Goal: Task Accomplishment & Management: Complete application form

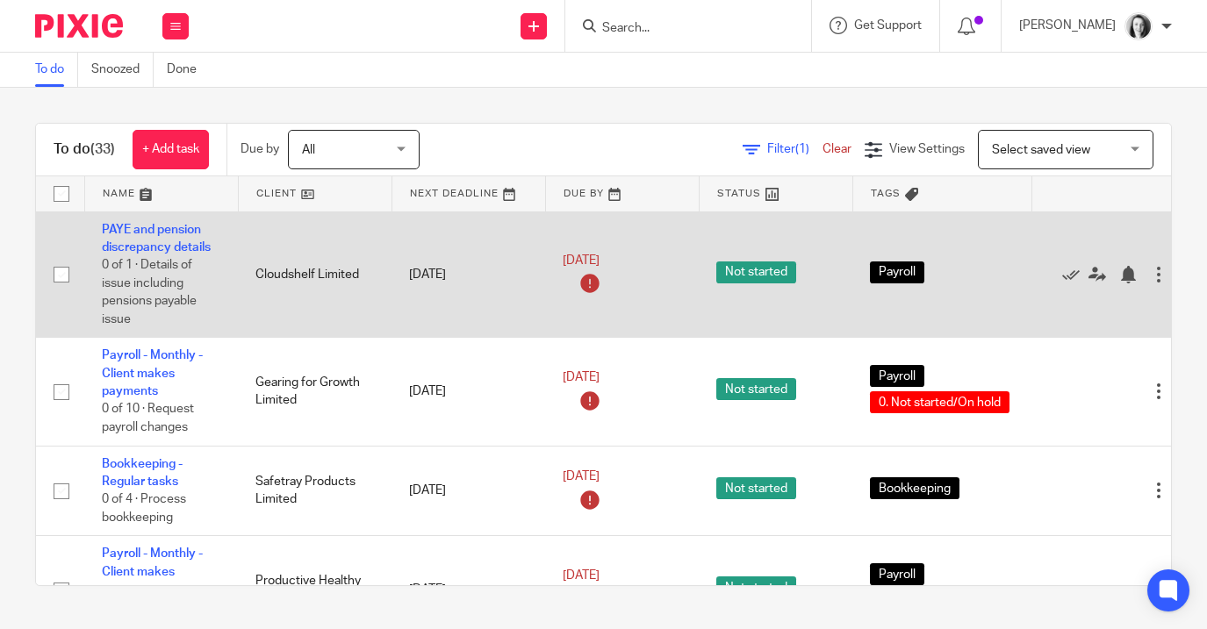
scroll to position [0, 4]
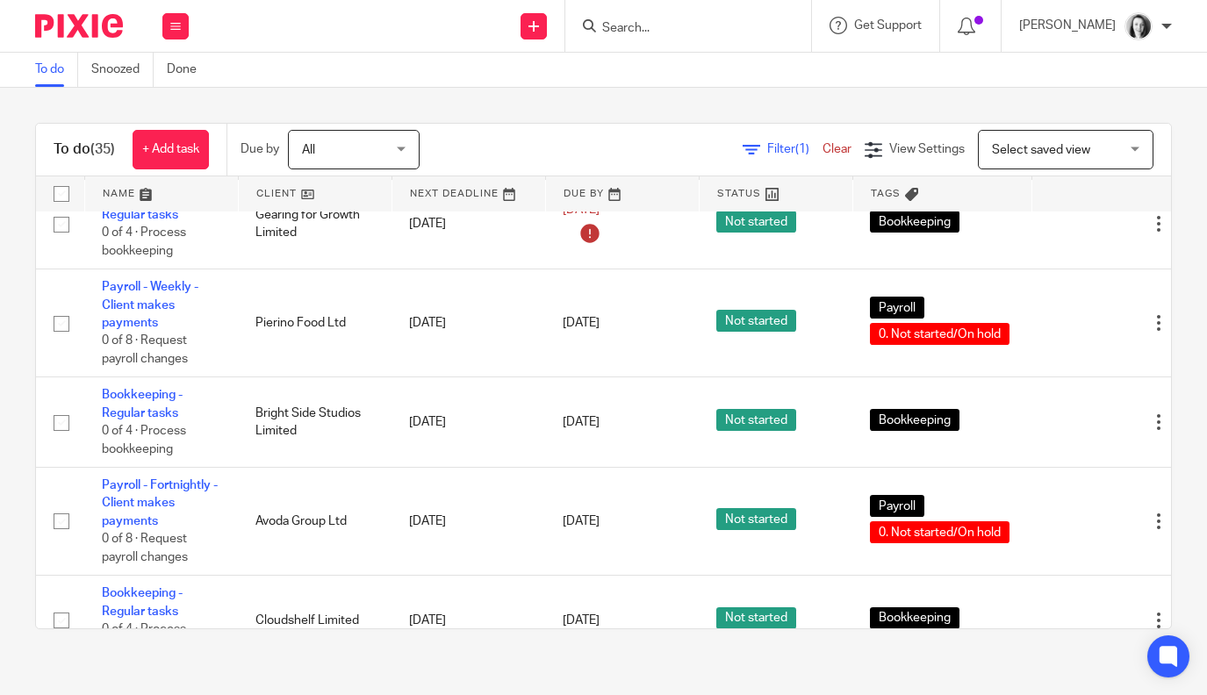
scroll to position [684, 0]
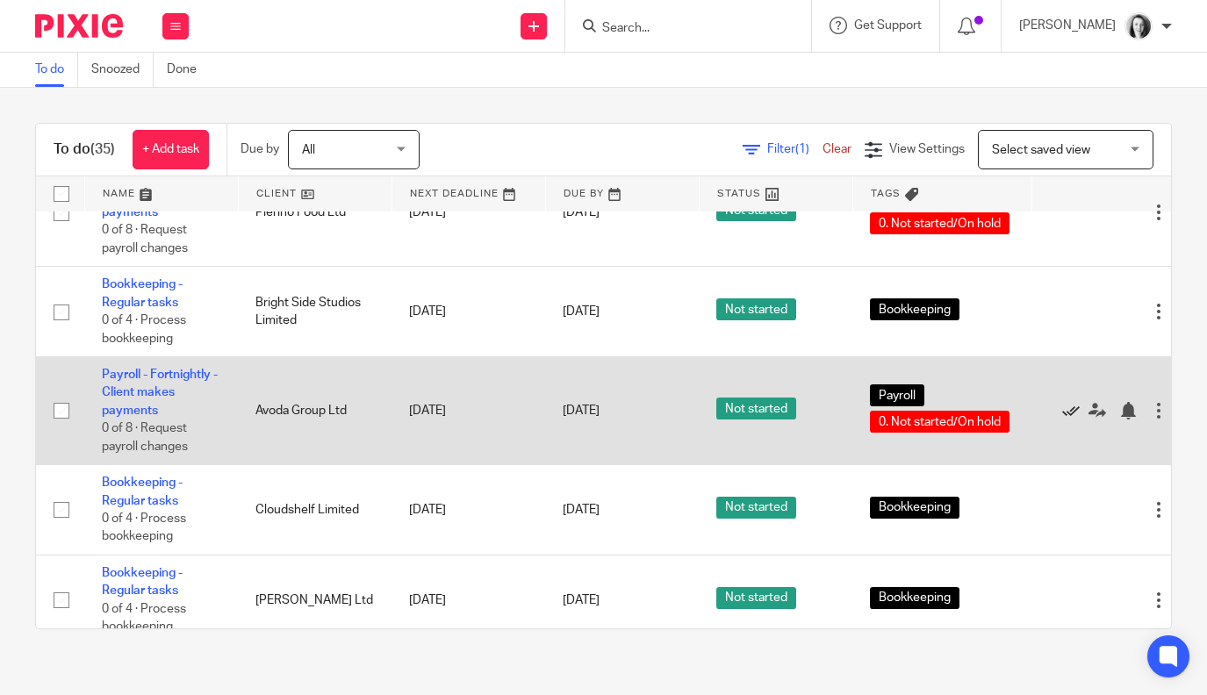
click at [1074, 420] on icon at bounding box center [1071, 411] width 18 height 18
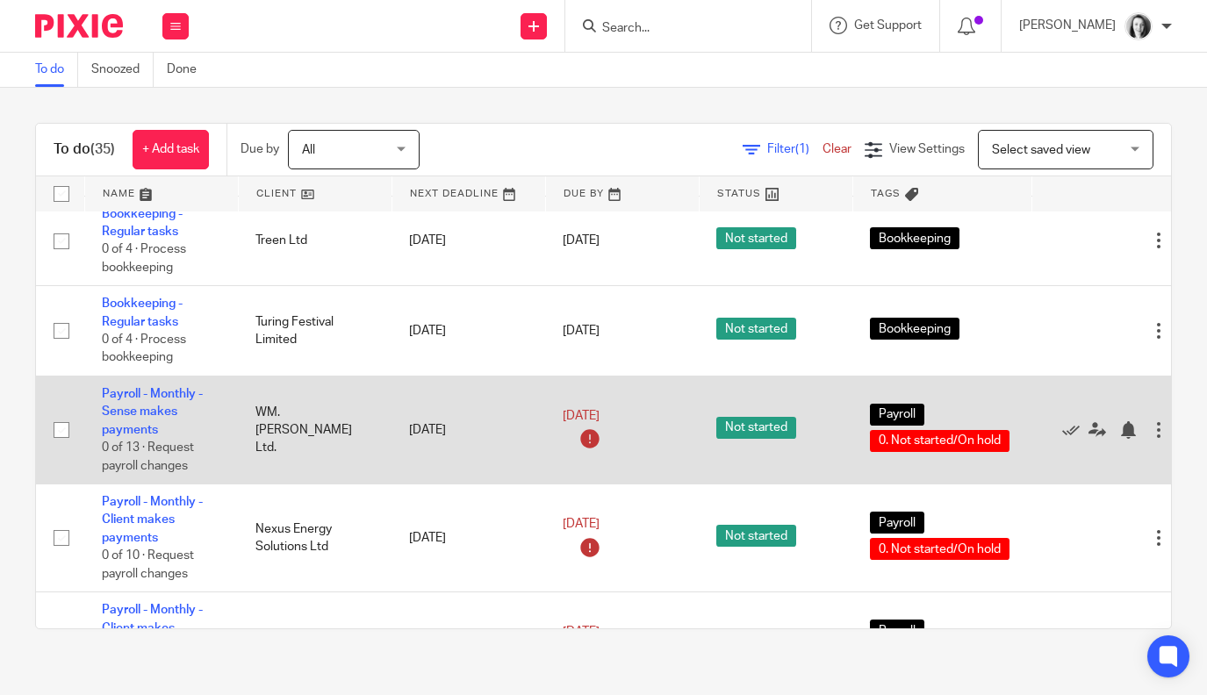
scroll to position [1084, 0]
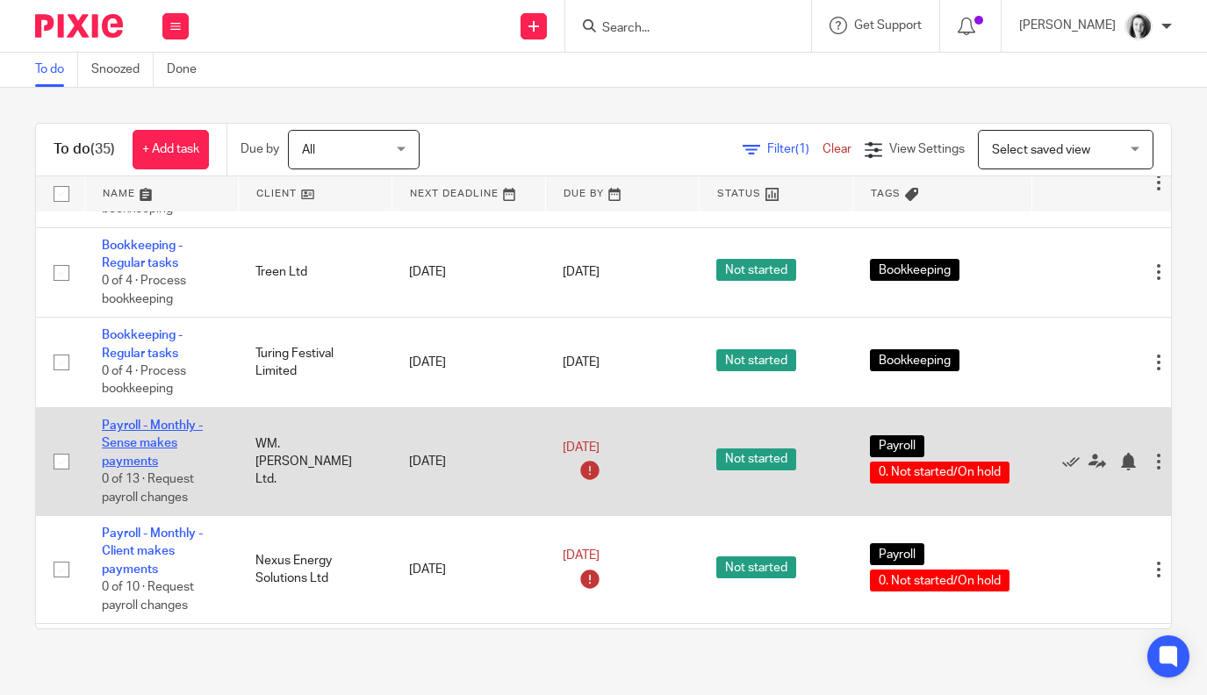
click at [133, 452] on link "Payroll - Monthly - Sense makes payments" at bounding box center [152, 444] width 101 height 48
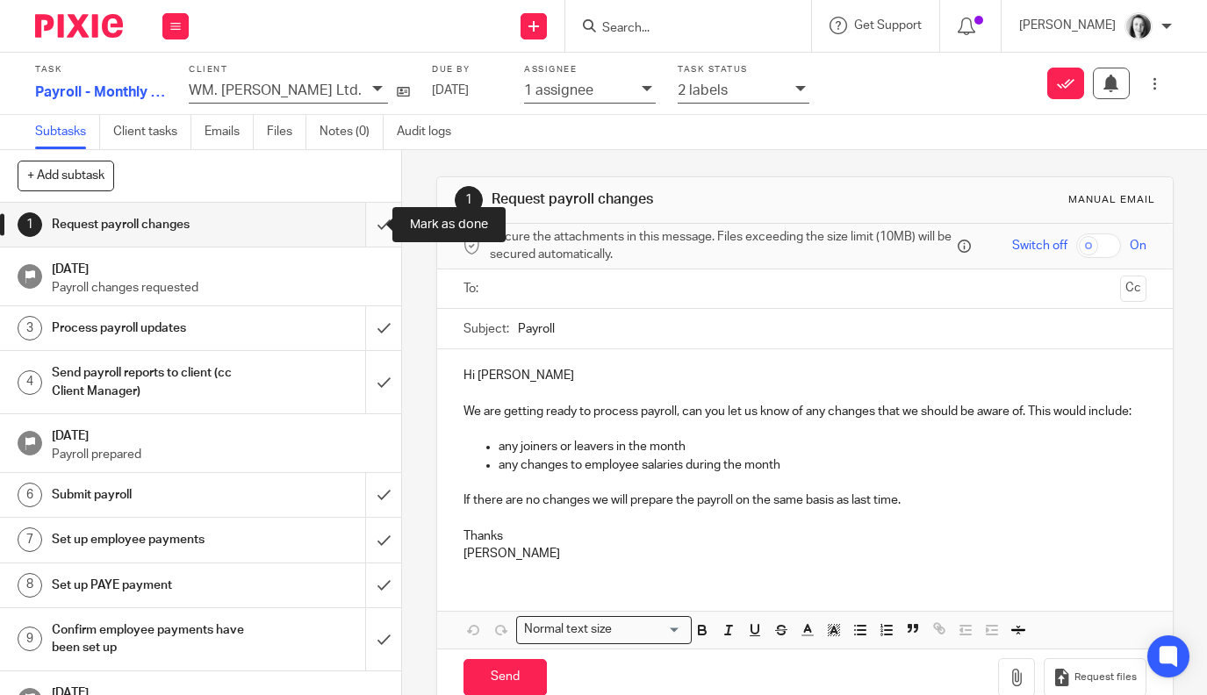
click at [364, 220] on input "submit" at bounding box center [200, 225] width 401 height 44
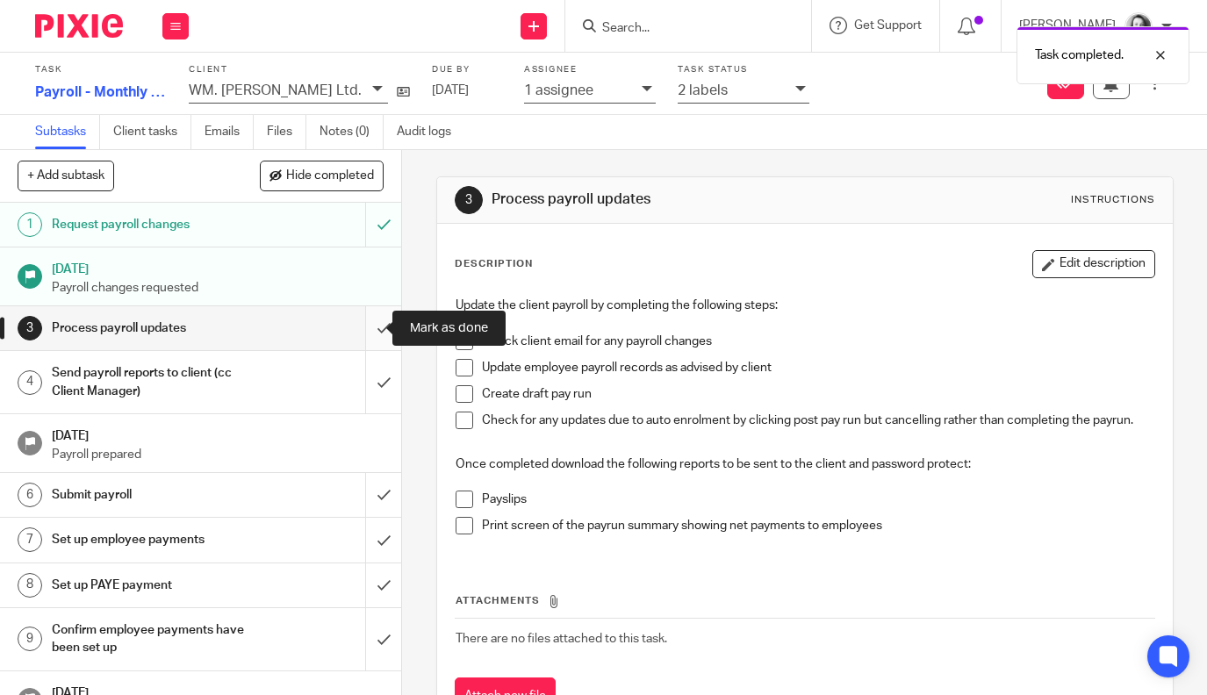
click at [367, 331] on input "submit" at bounding box center [200, 328] width 401 height 44
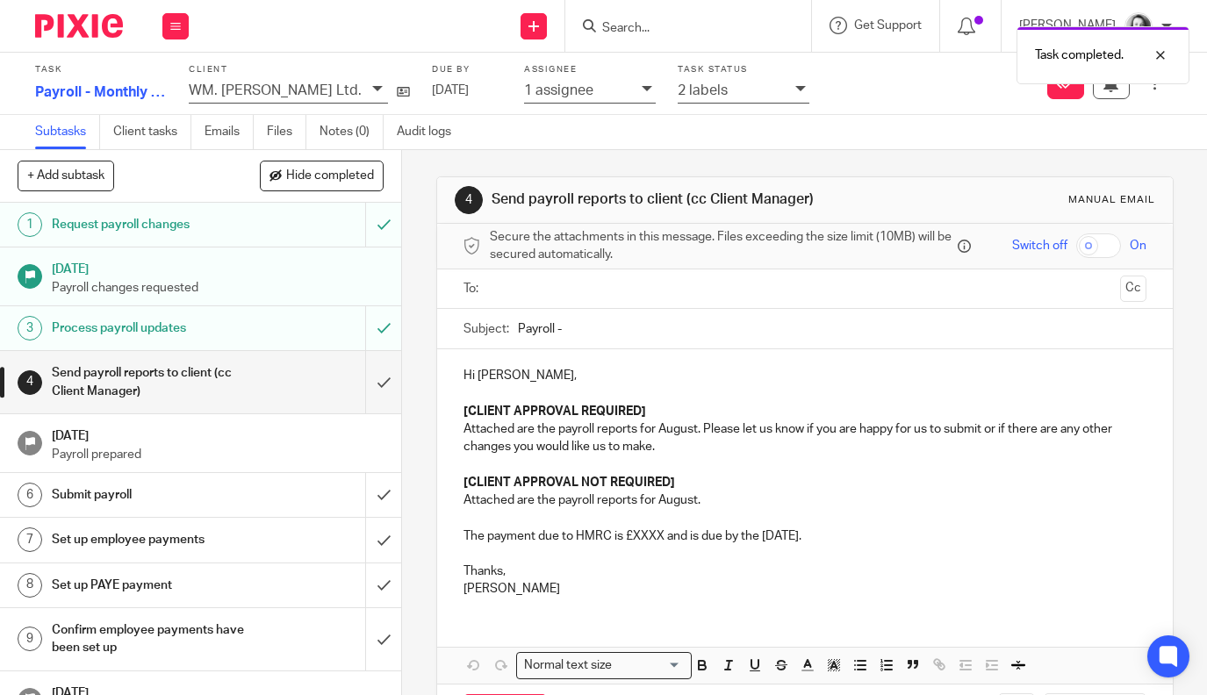
click at [753, 95] on div "2 labels" at bounding box center [744, 92] width 132 height 24
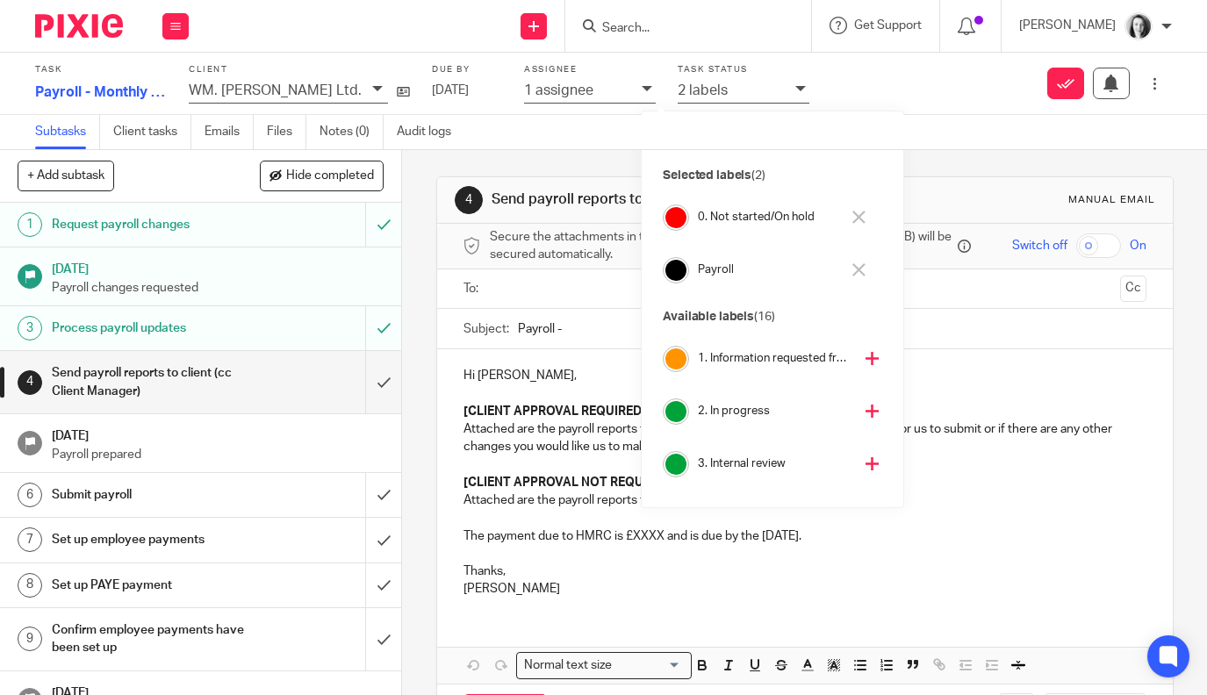
click at [865, 462] on icon at bounding box center [871, 463] width 13 height 13
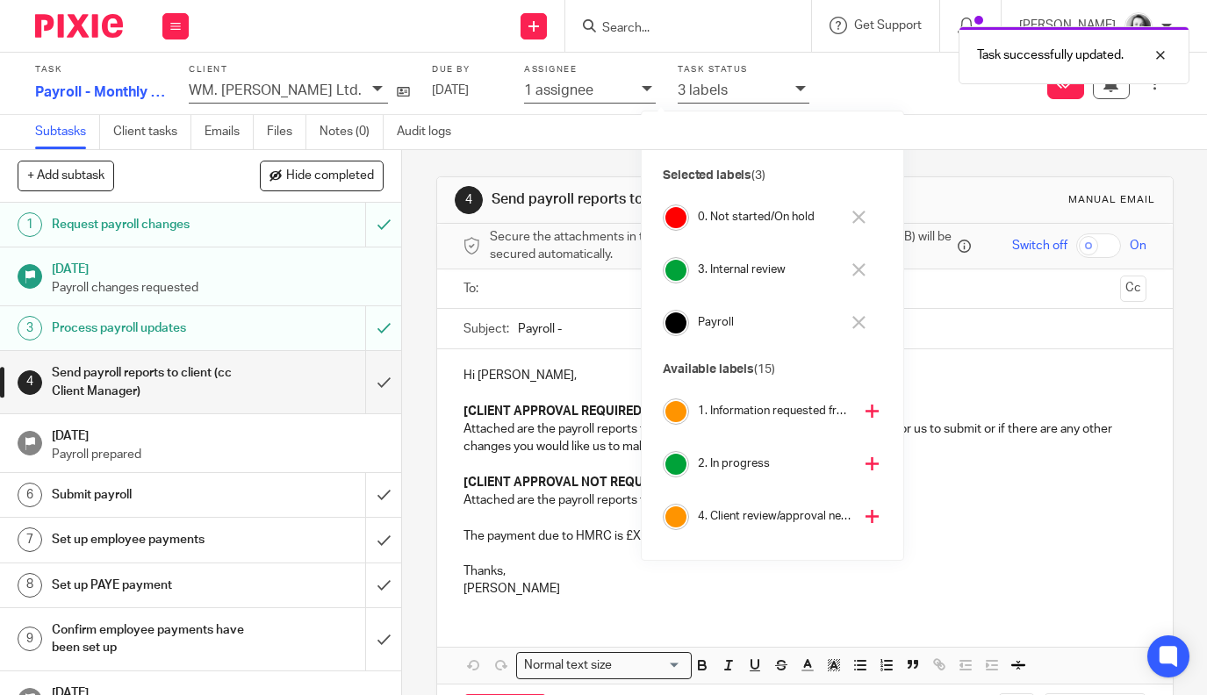
click at [858, 222] on icon at bounding box center [858, 217] width 13 height 13
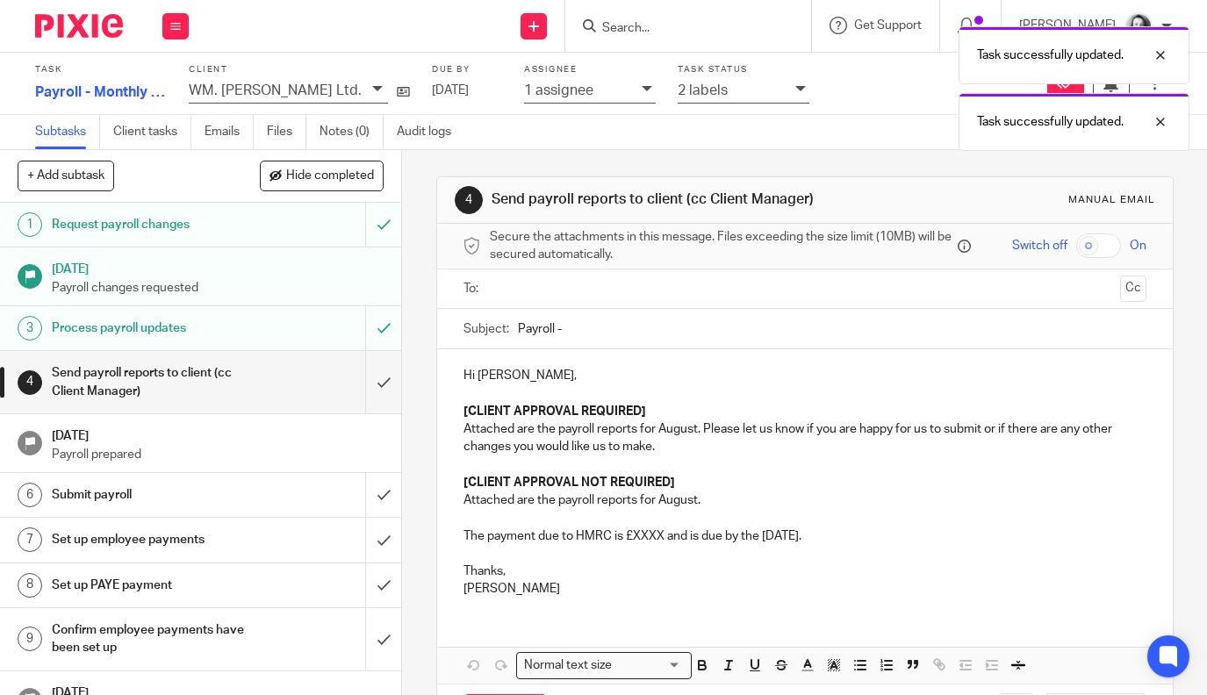
click at [581, 94] on div "1 assignee" at bounding box center [578, 90] width 109 height 20
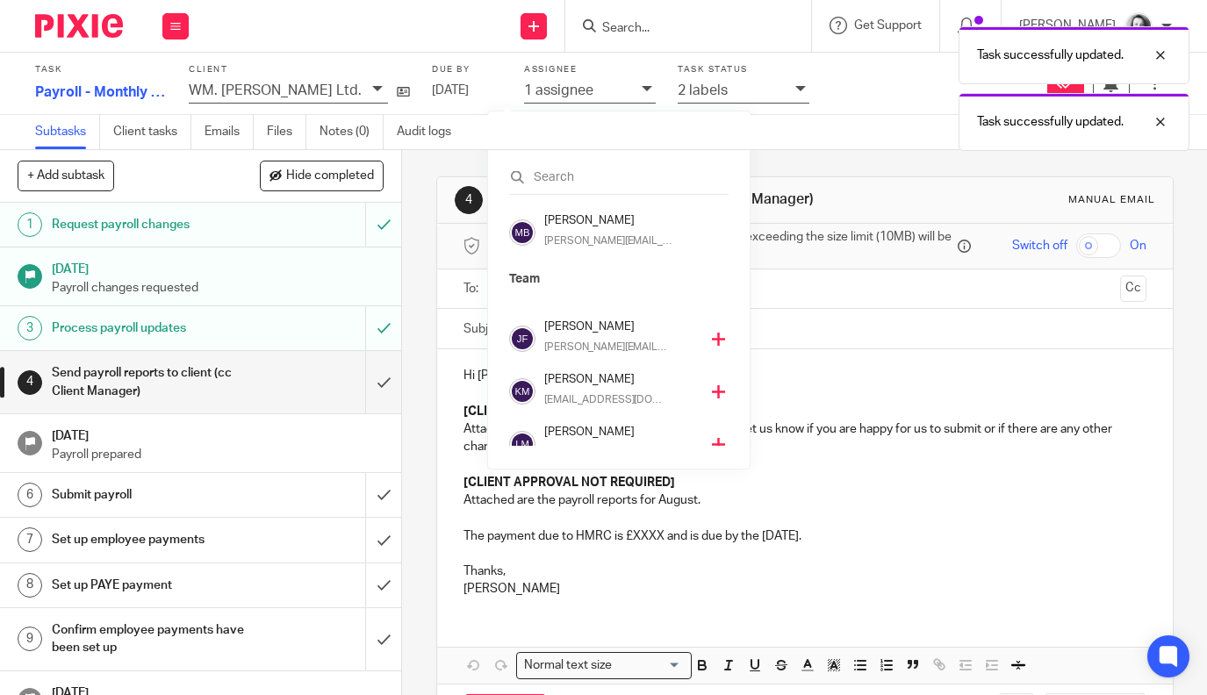
scroll to position [369, 0]
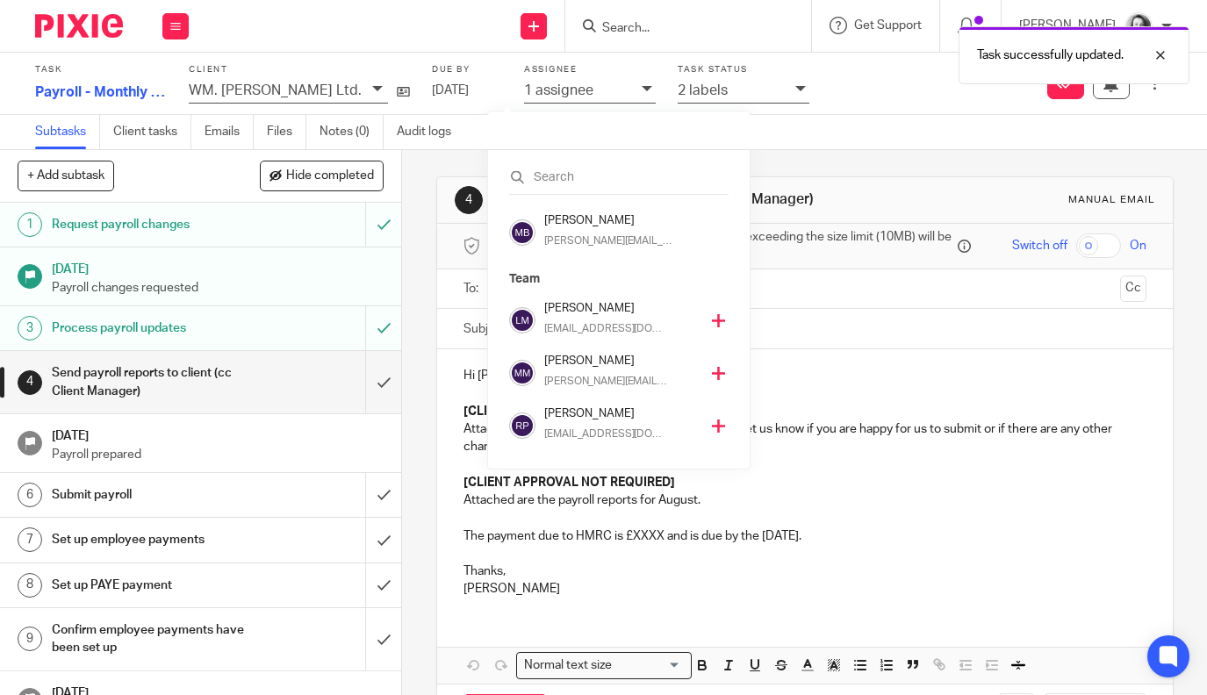
click at [712, 424] on icon at bounding box center [718, 426] width 13 height 13
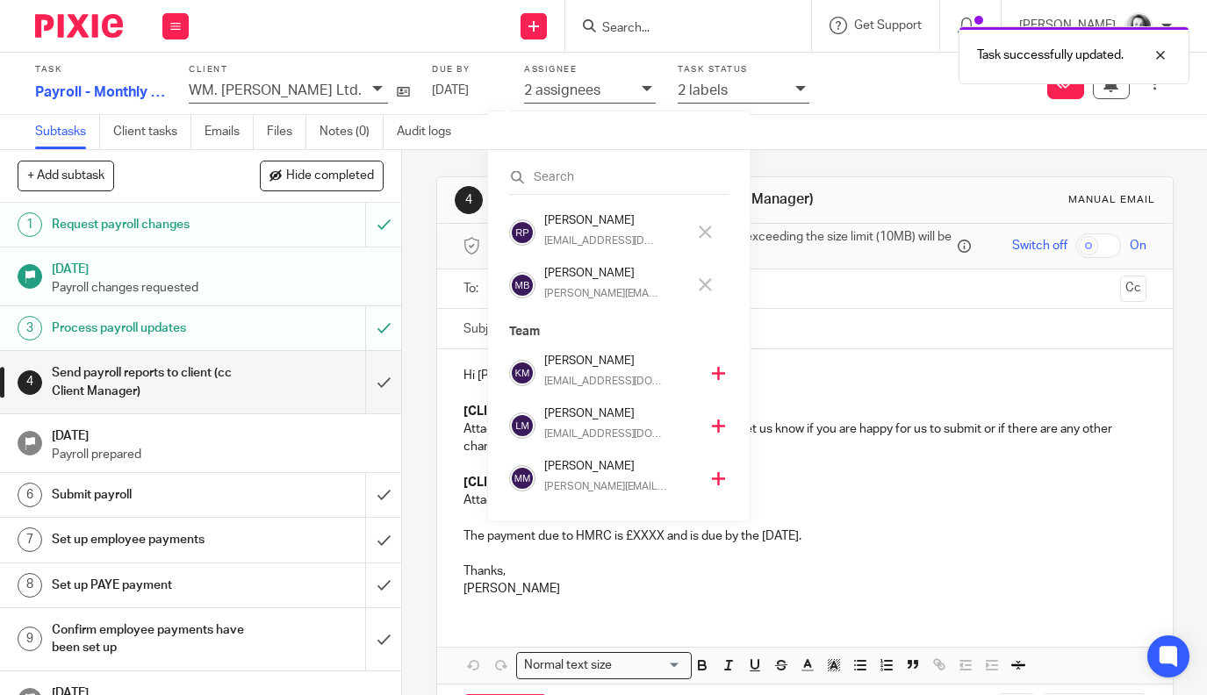
click at [703, 285] on icon at bounding box center [705, 284] width 13 height 13
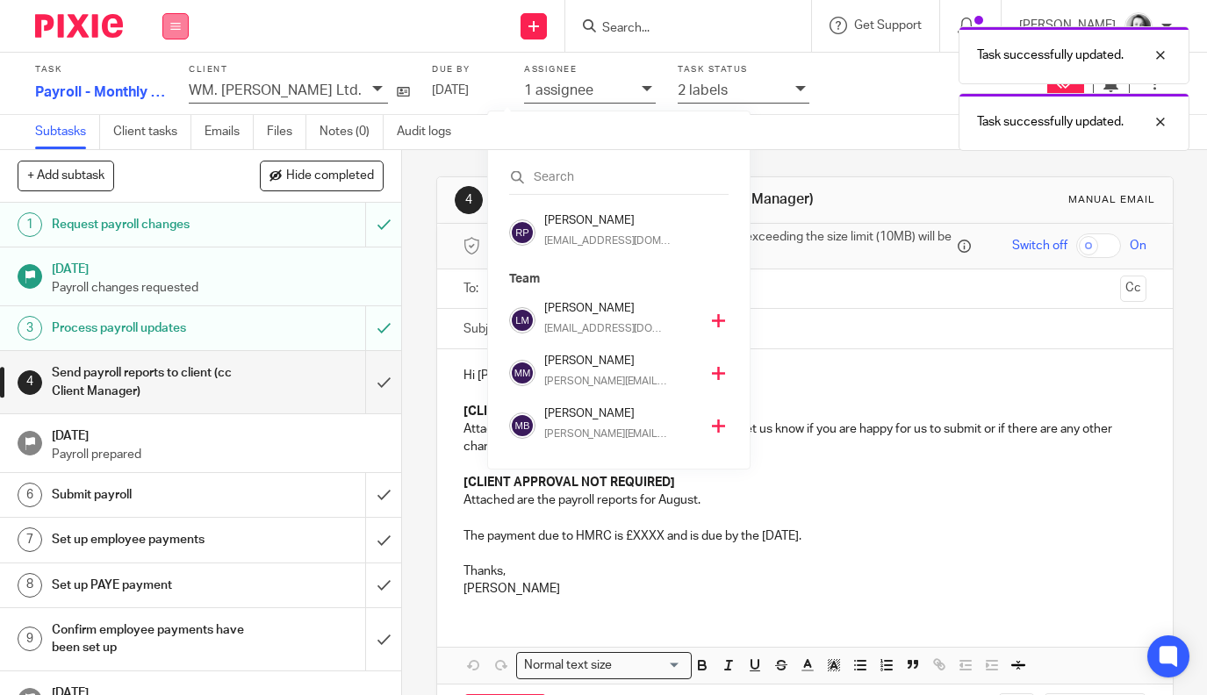
click at [173, 27] on icon at bounding box center [175, 26] width 11 height 11
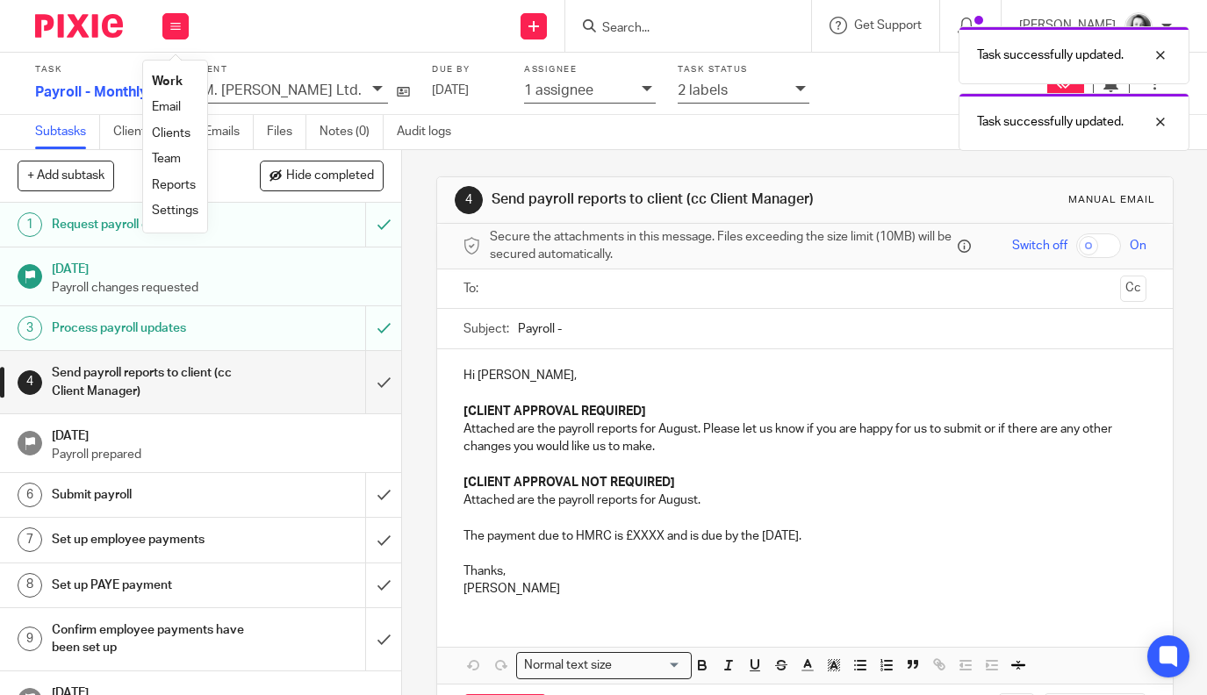
click at [164, 83] on link "Work" at bounding box center [167, 81] width 31 height 12
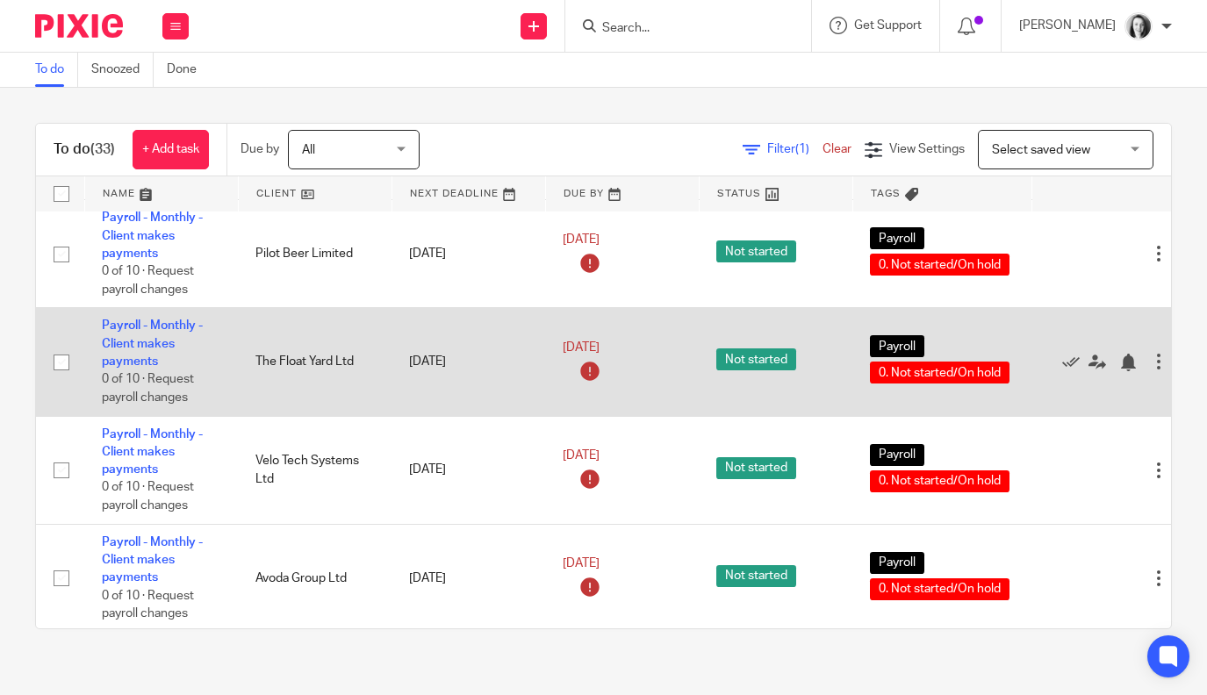
scroll to position [1640, 0]
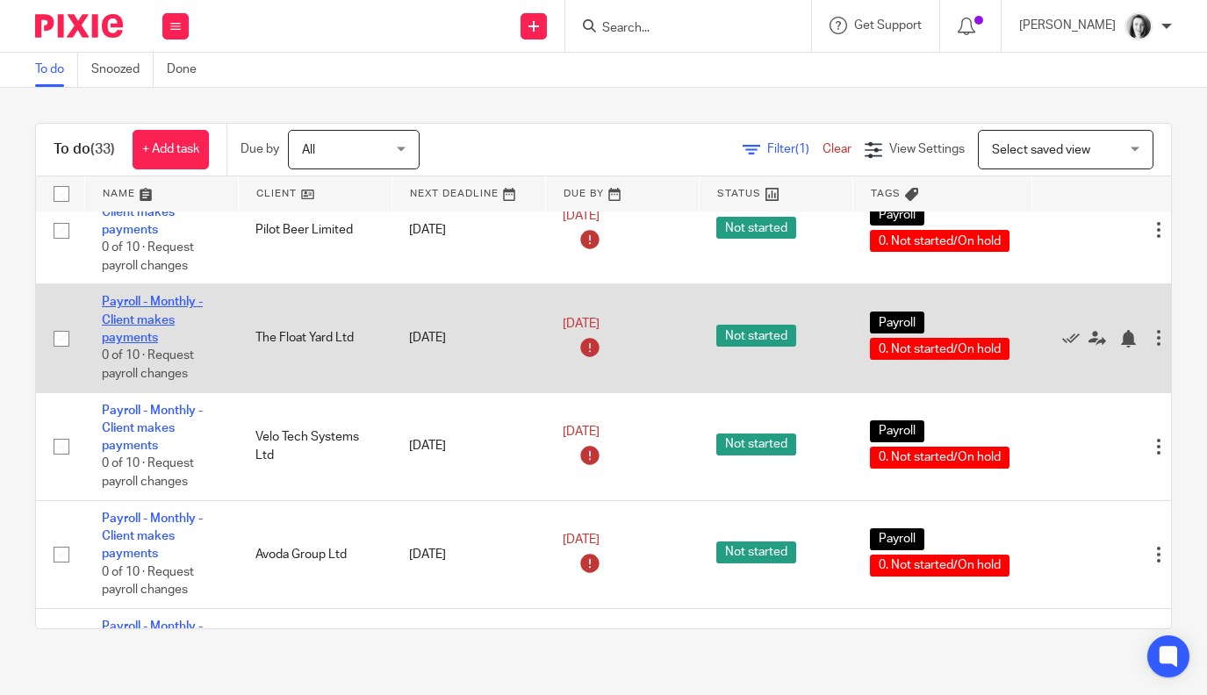
click at [138, 344] on link "Payroll - Monthly - Client makes payments" at bounding box center [152, 320] width 101 height 48
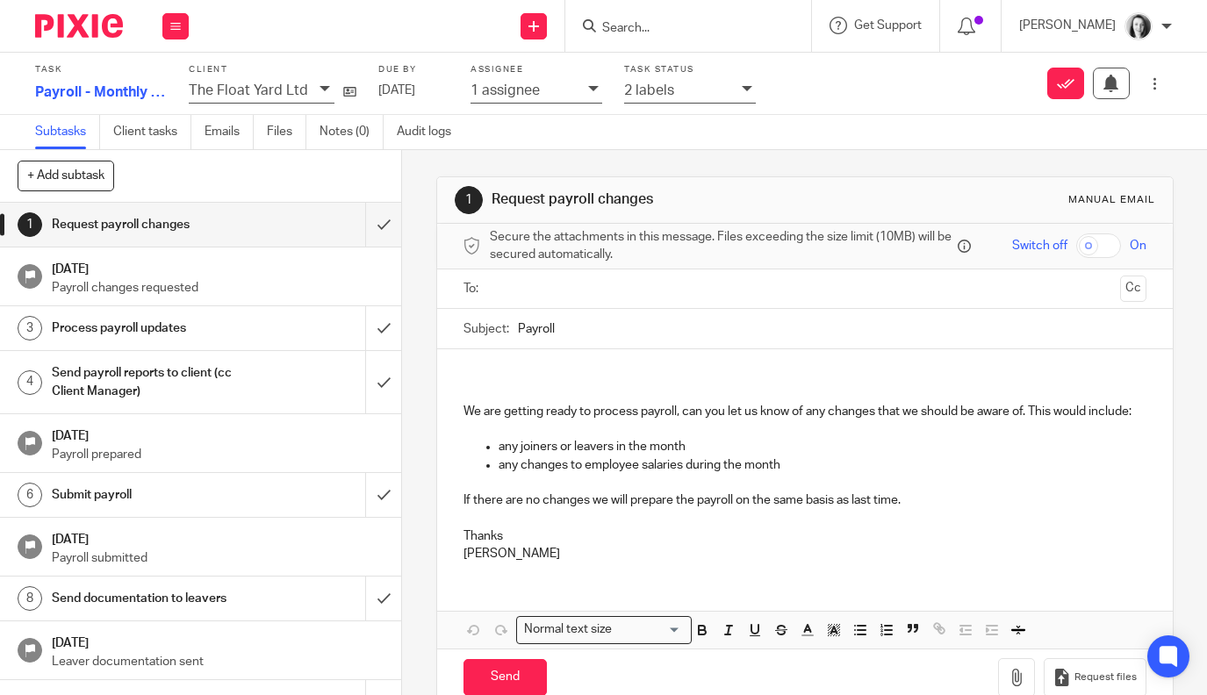
click at [742, 91] on icon at bounding box center [747, 88] width 11 height 11
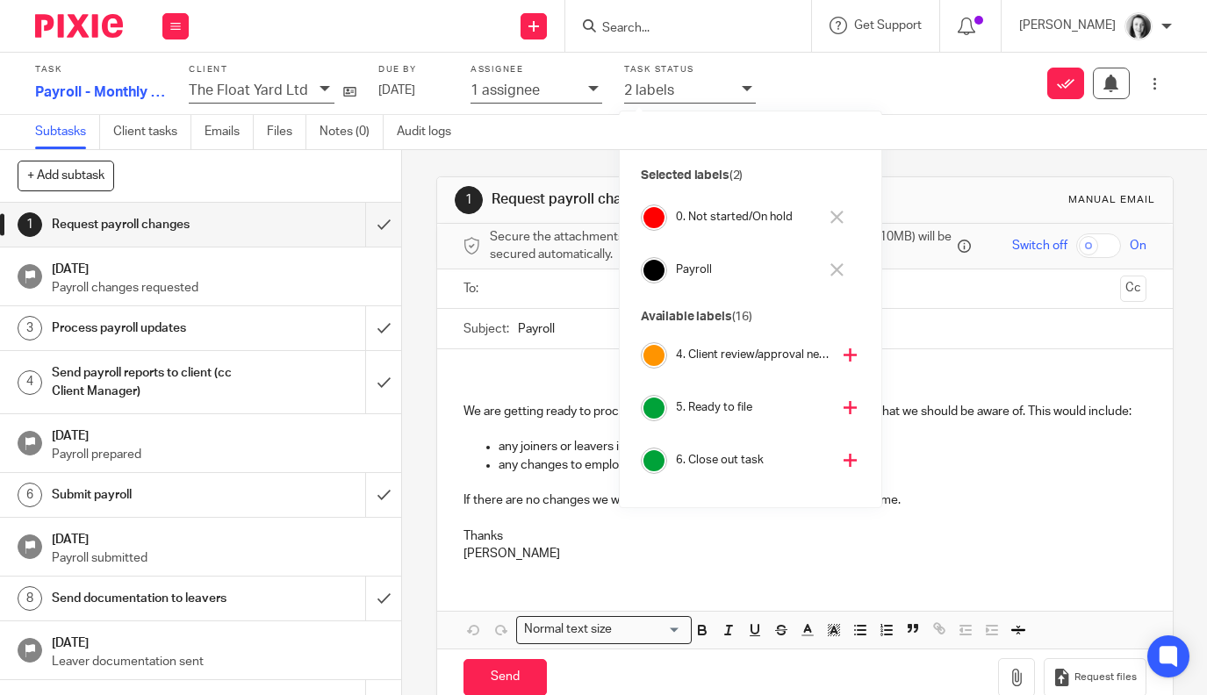
scroll to position [192, 0]
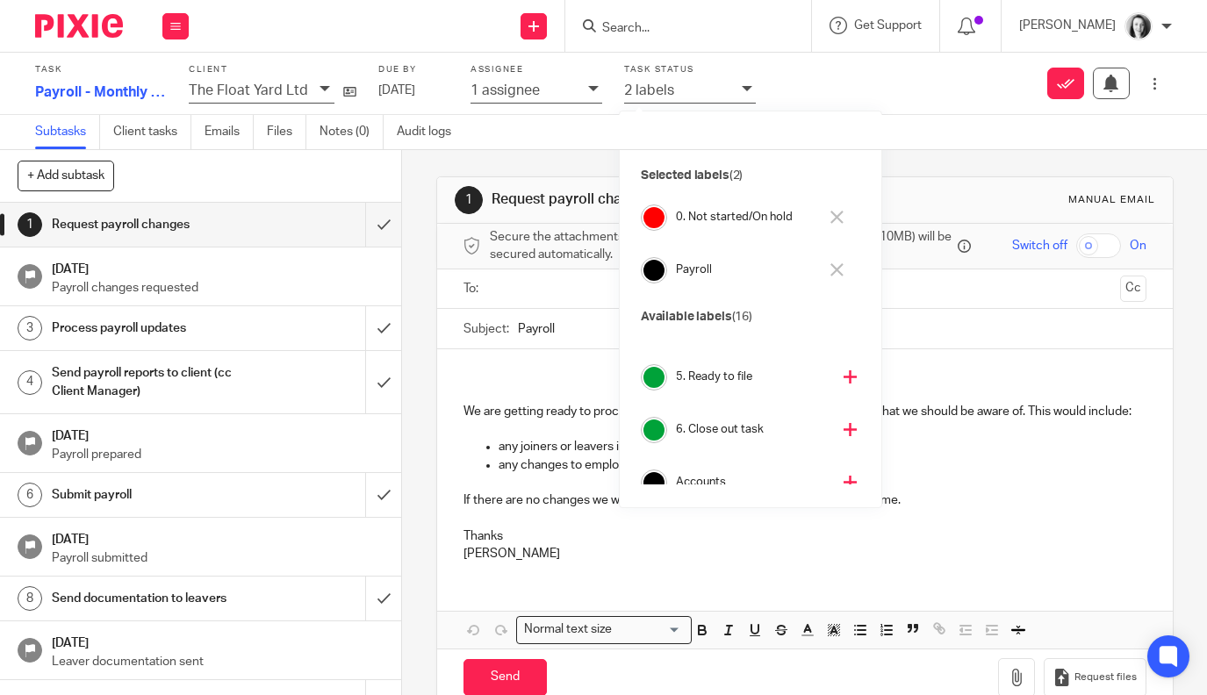
click at [843, 373] on icon at bounding box center [849, 376] width 13 height 13
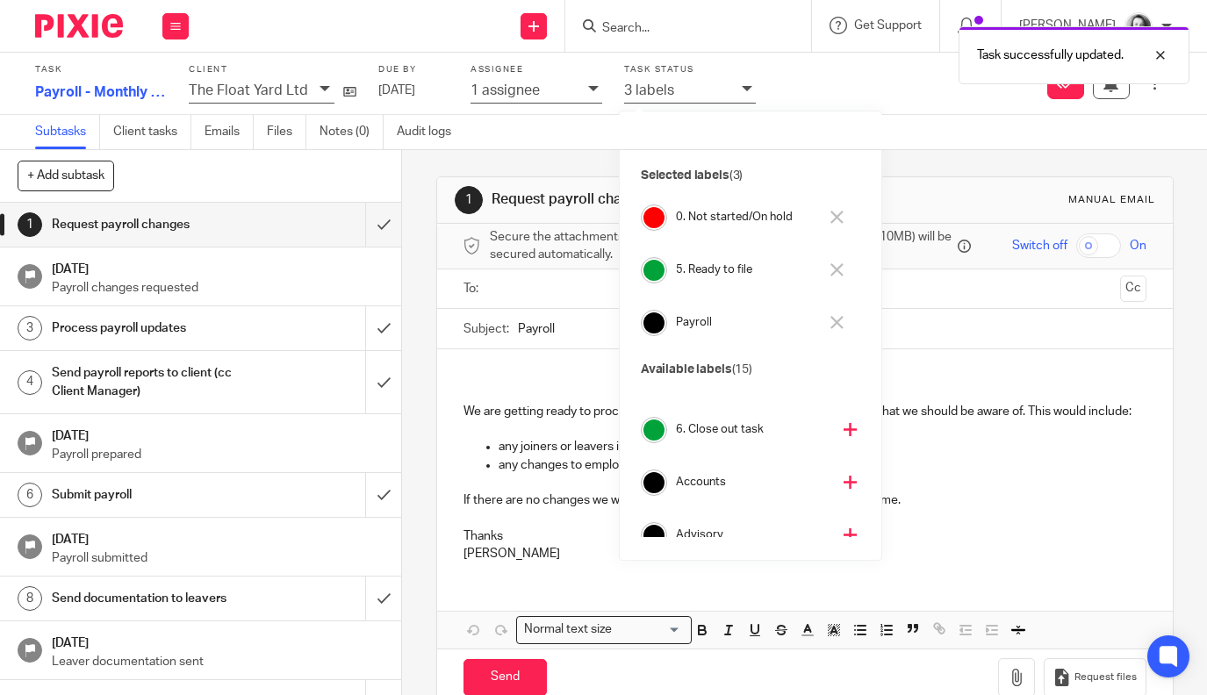
click at [834, 214] on icon at bounding box center [836, 217] width 13 height 13
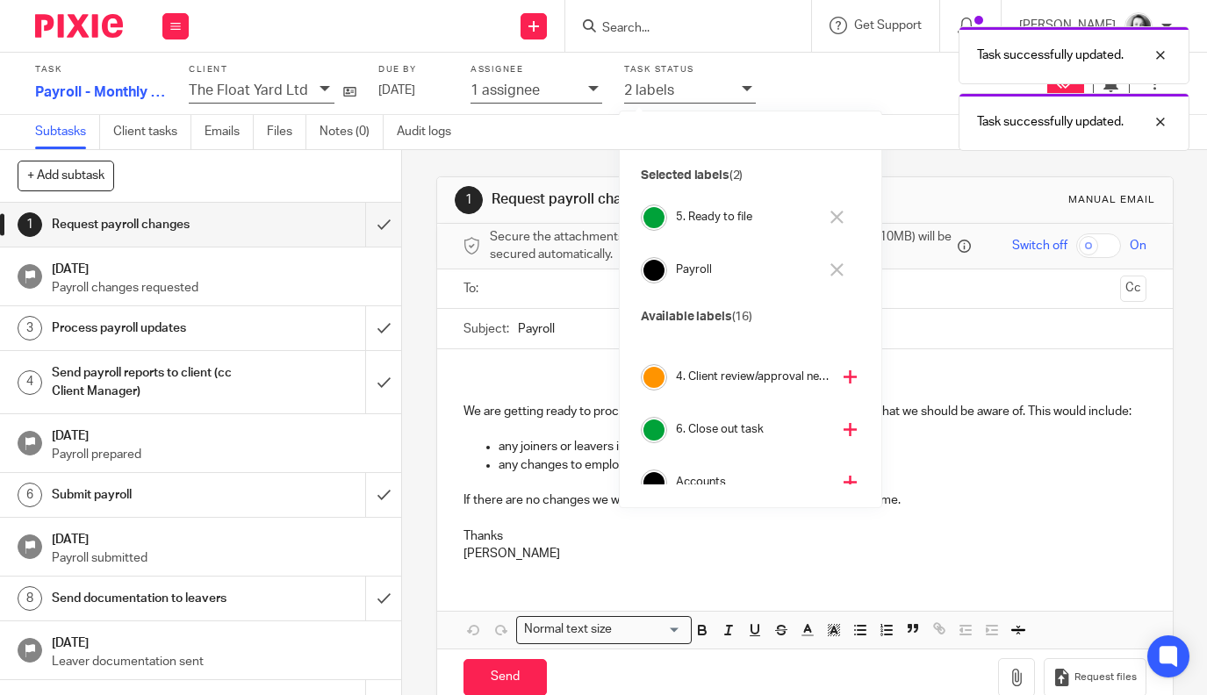
scroll to position [245, 0]
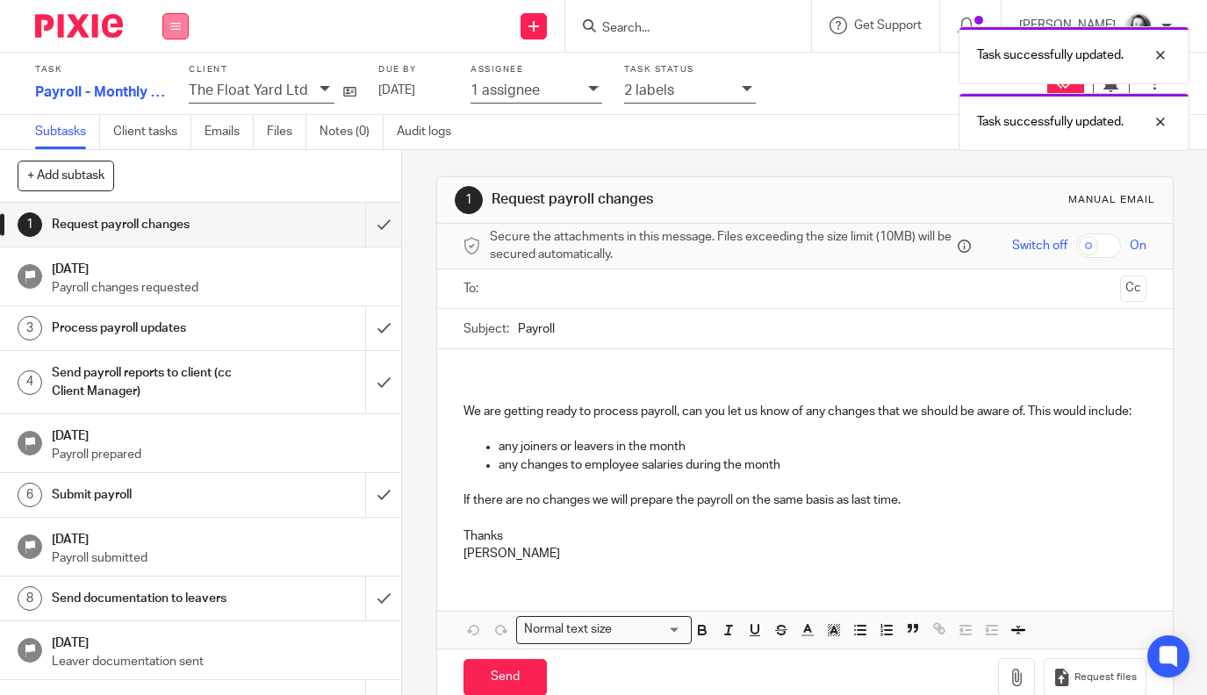
click at [176, 31] on button at bounding box center [175, 26] width 26 height 26
click at [167, 81] on link "Work" at bounding box center [167, 81] width 31 height 12
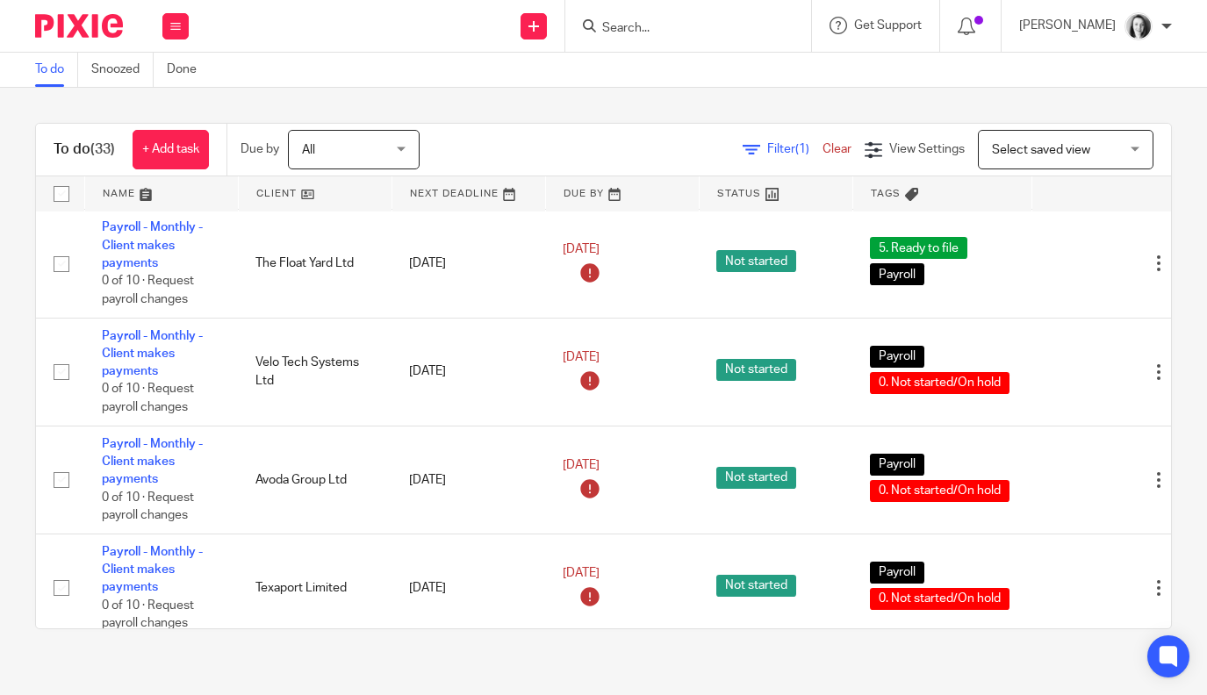
scroll to position [1739, 0]
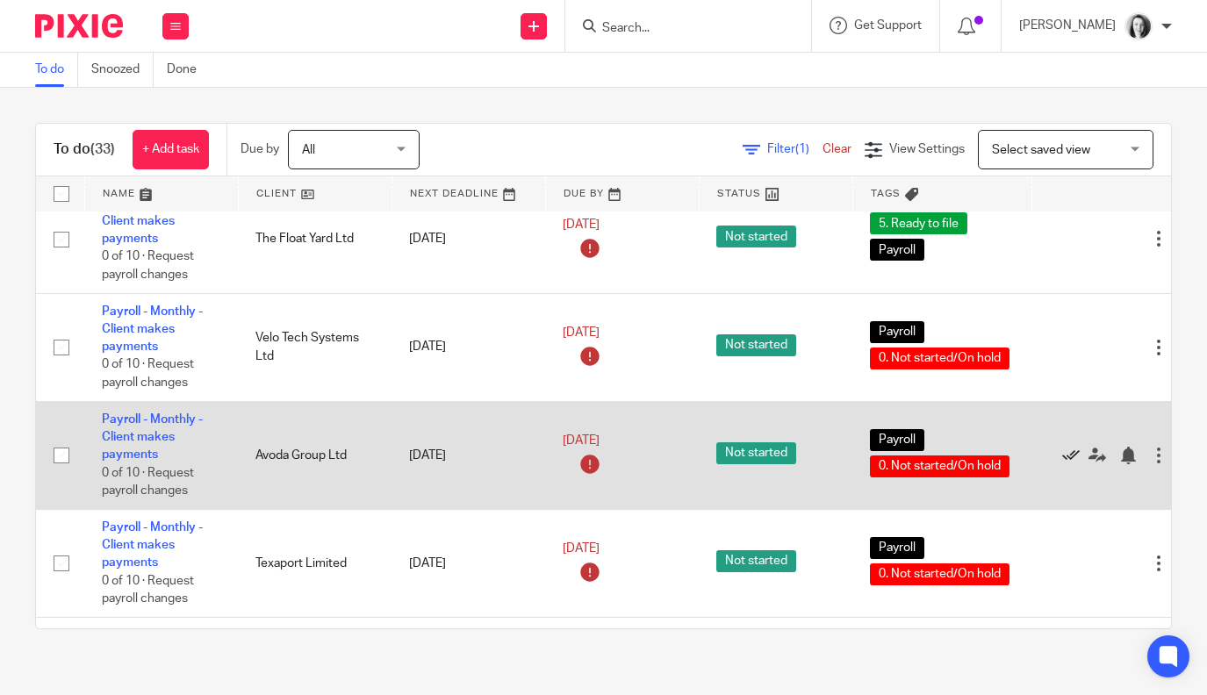
click at [1073, 464] on icon at bounding box center [1071, 456] width 18 height 18
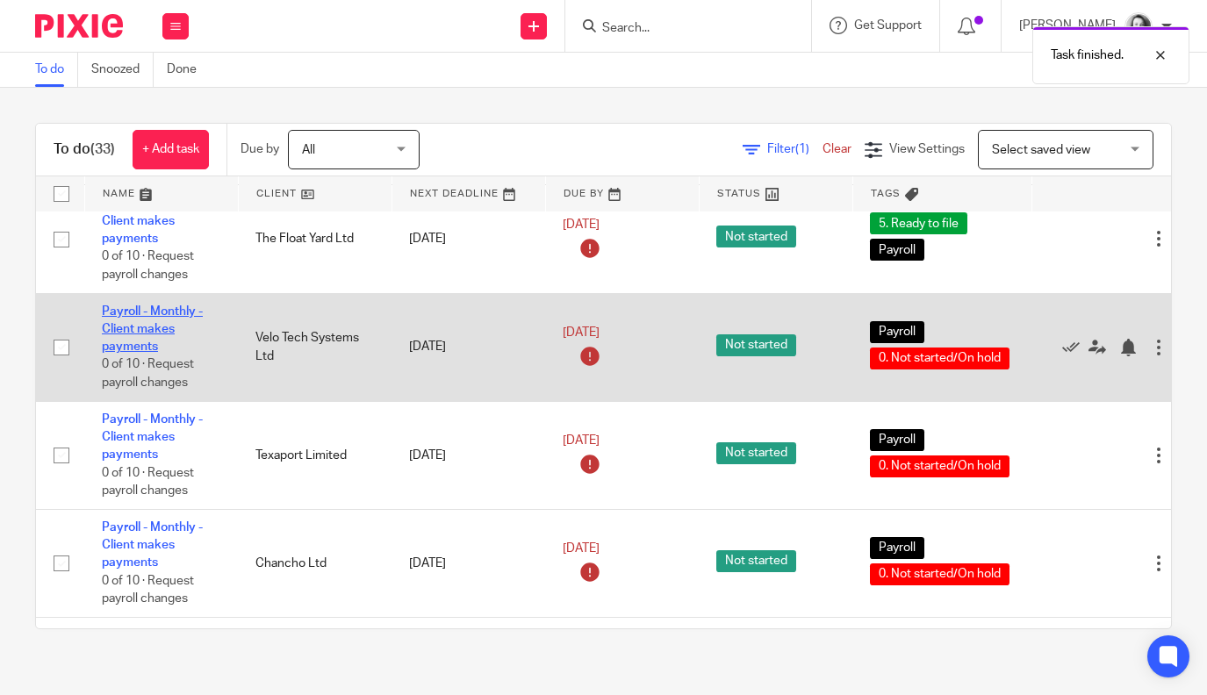
click at [153, 354] on link "Payroll - Monthly - Client makes payments" at bounding box center [152, 329] width 101 height 48
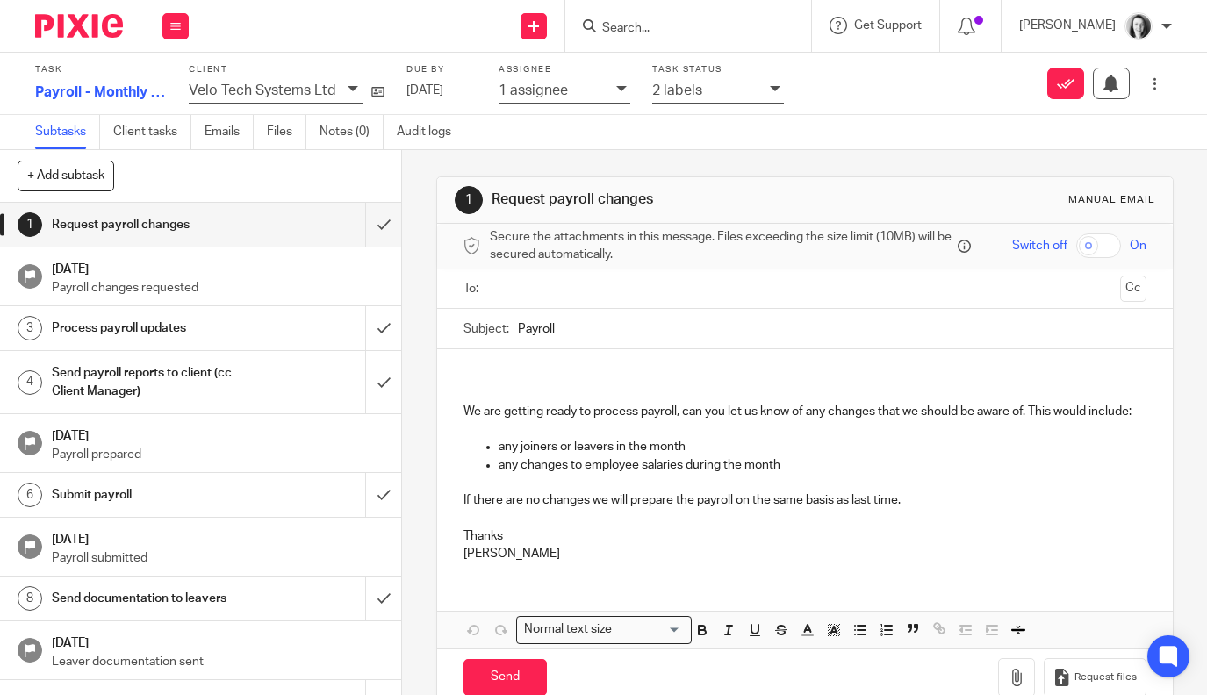
click at [693, 88] on p "2 labels" at bounding box center [677, 91] width 50 height 16
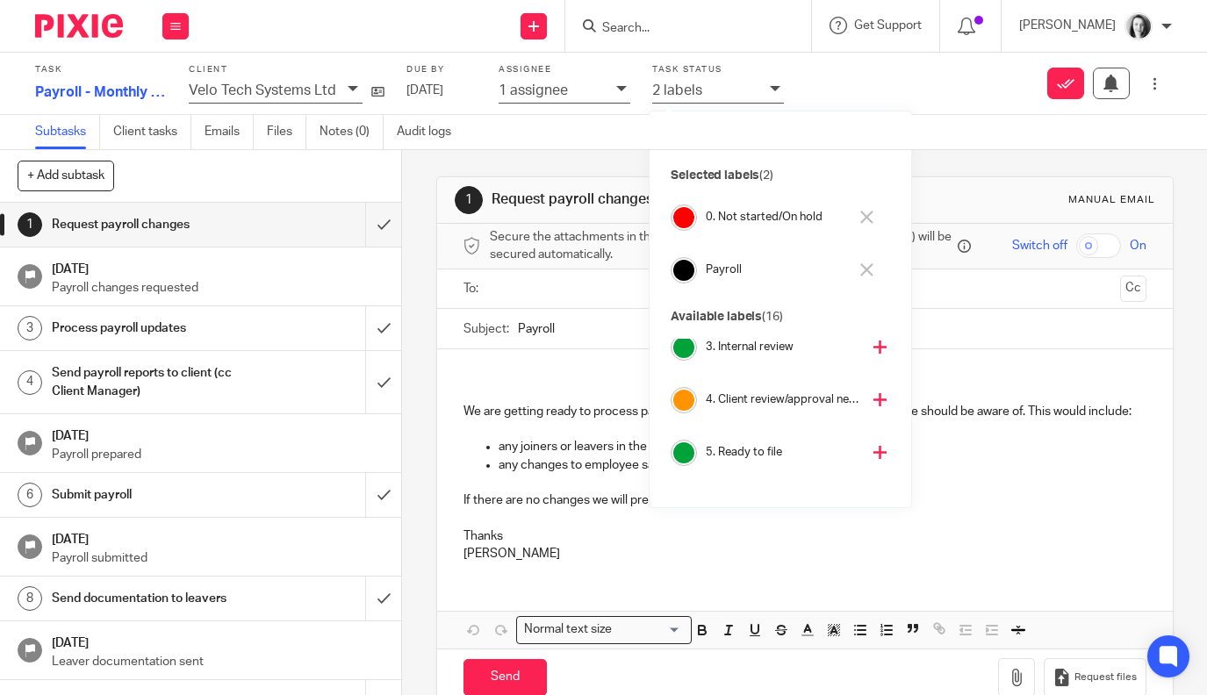
scroll to position [122, 0]
click at [873, 444] on icon at bounding box center [879, 447] width 13 height 13
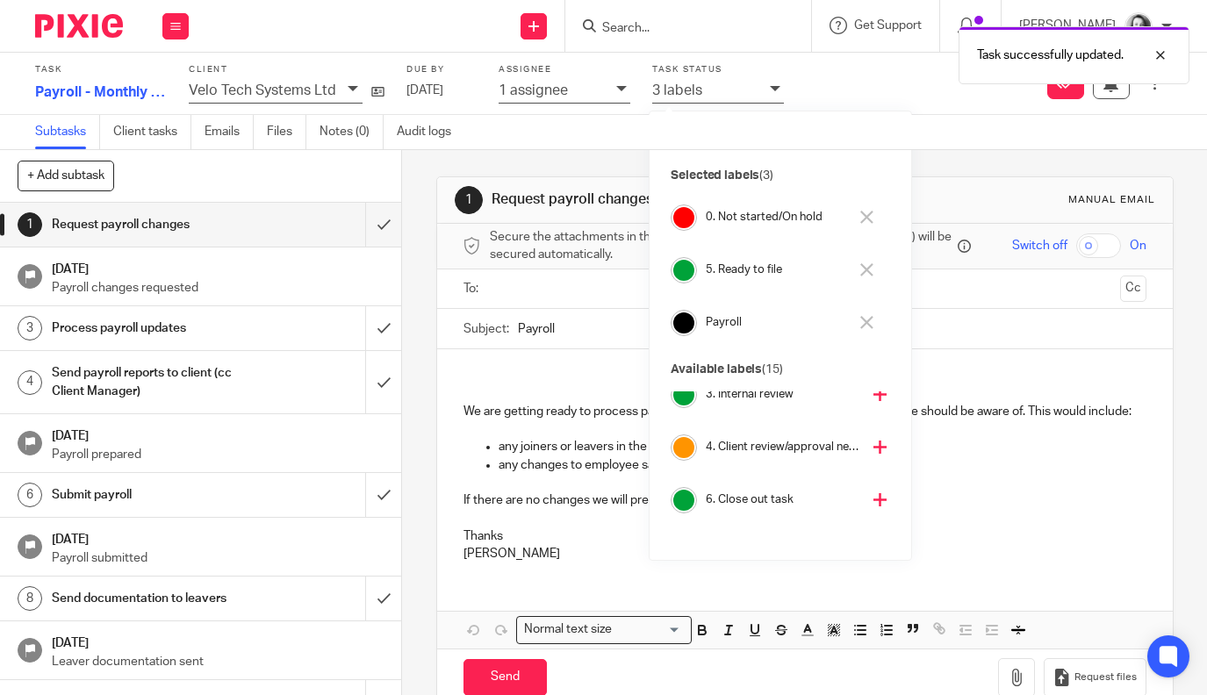
click at [872, 213] on icon at bounding box center [866, 217] width 13 height 13
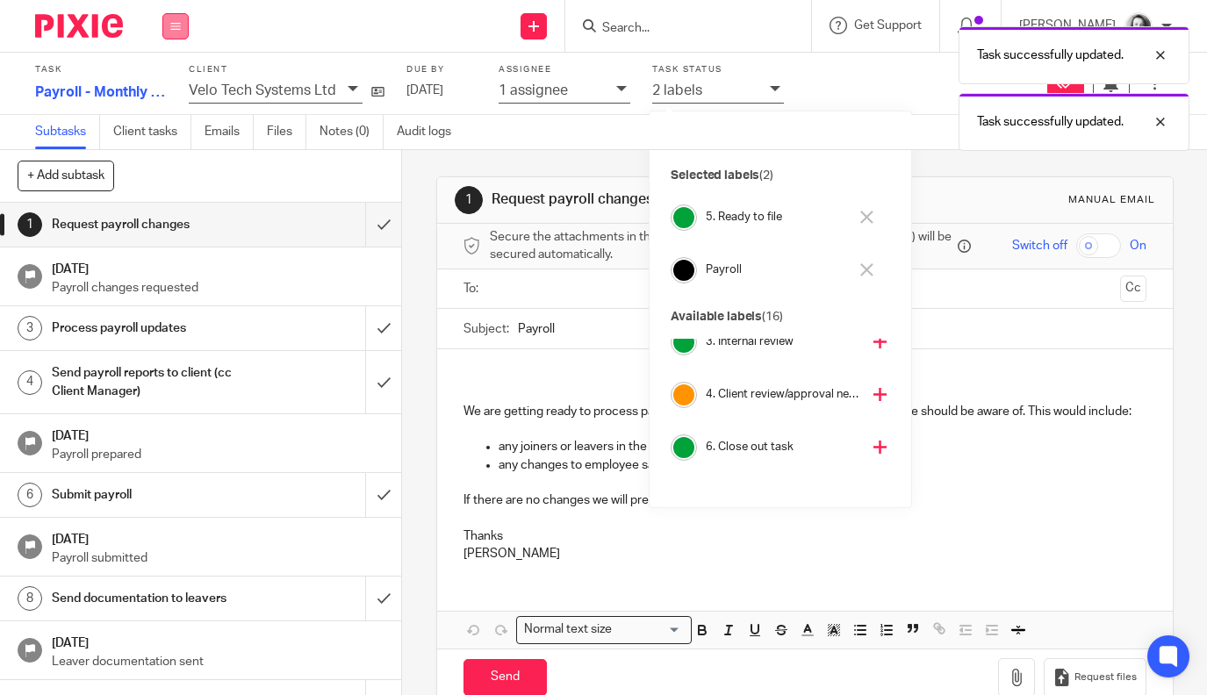
click at [167, 28] on button at bounding box center [175, 26] width 26 height 26
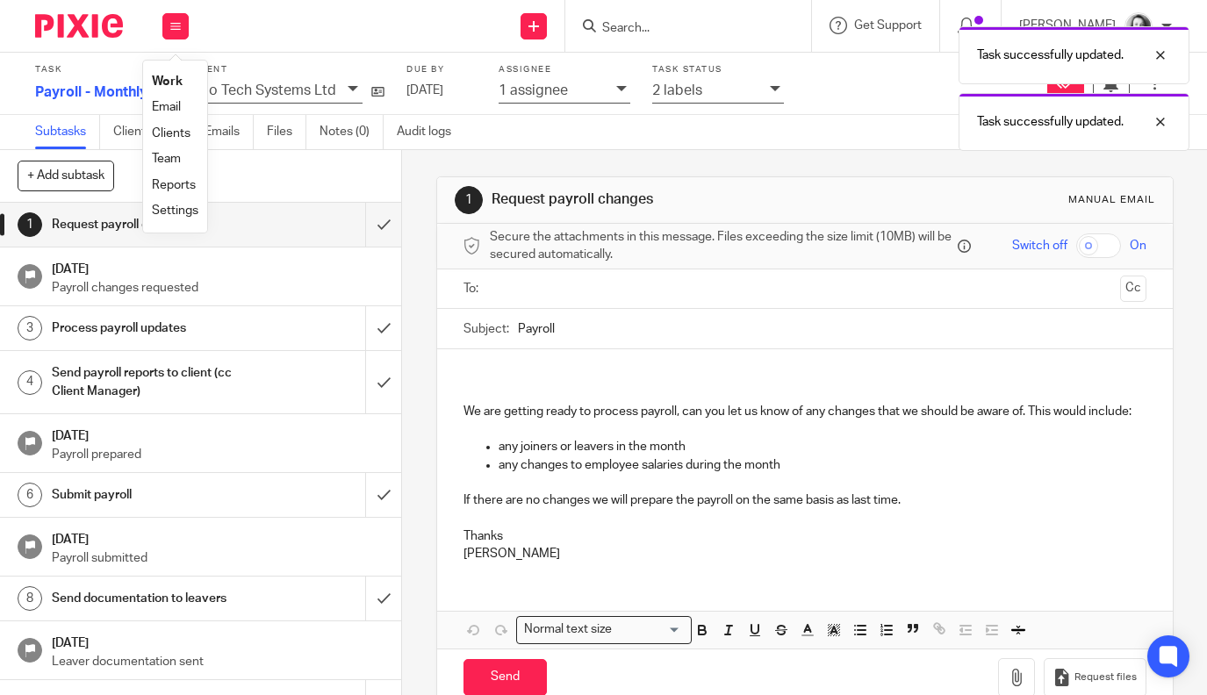
click at [161, 80] on link "Work" at bounding box center [167, 81] width 31 height 12
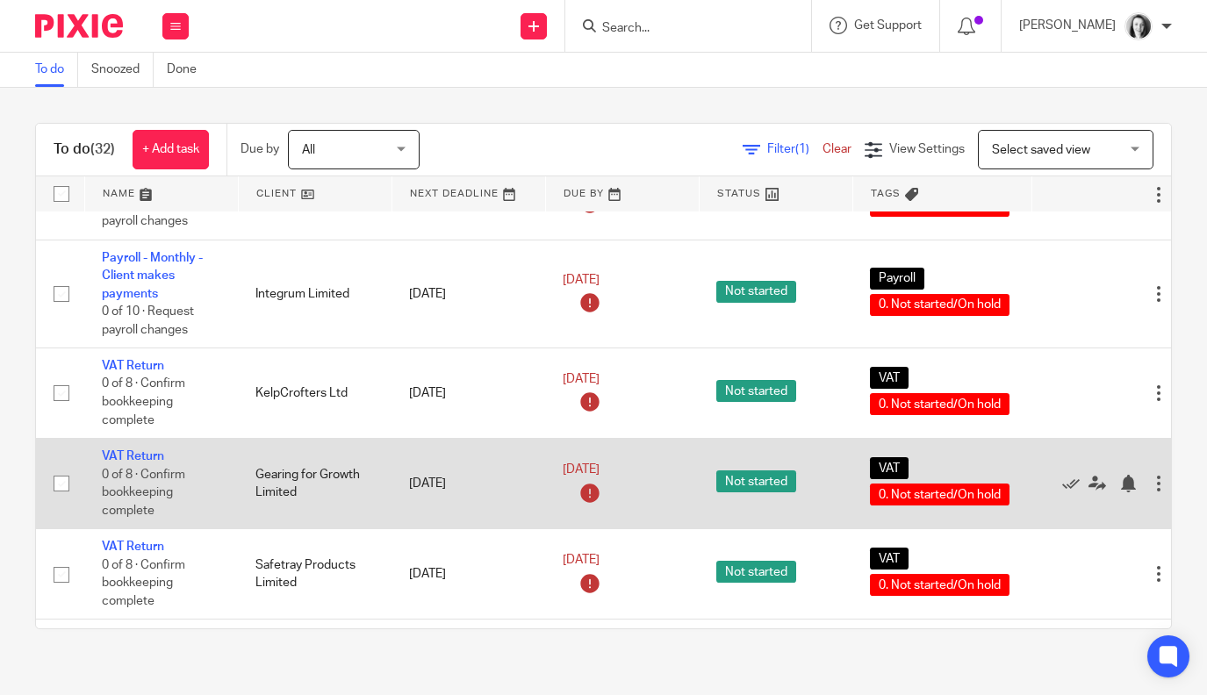
scroll to position [2745, 0]
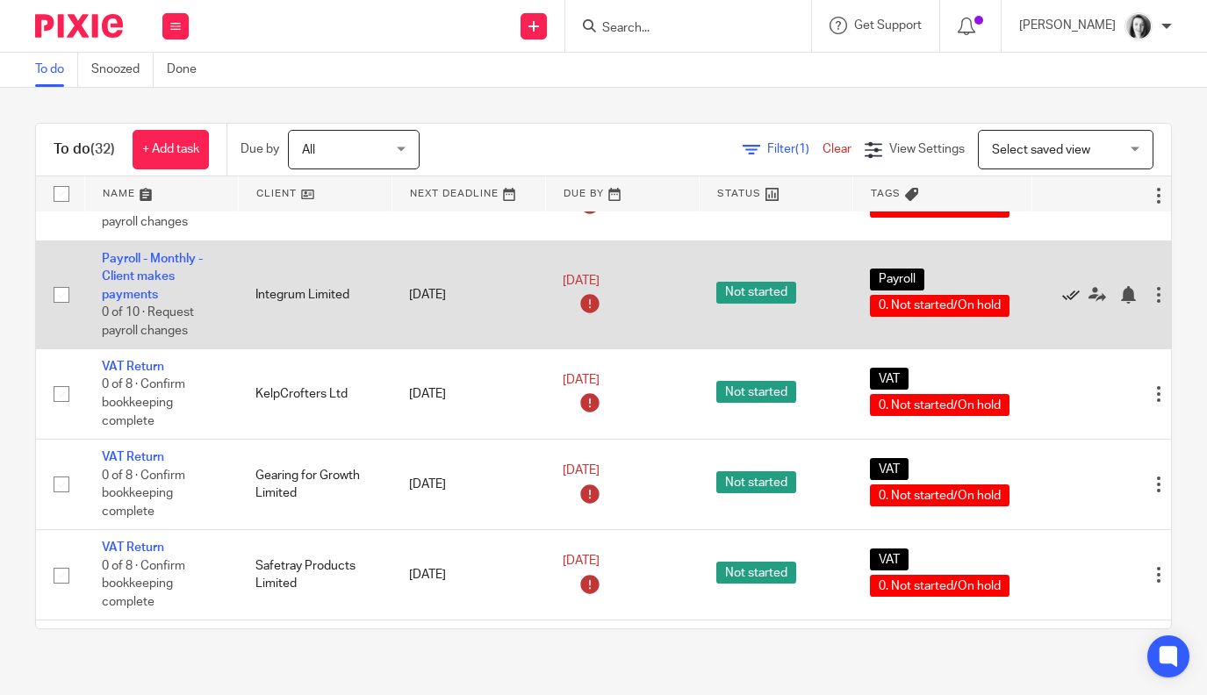
click at [1070, 304] on icon at bounding box center [1071, 295] width 18 height 18
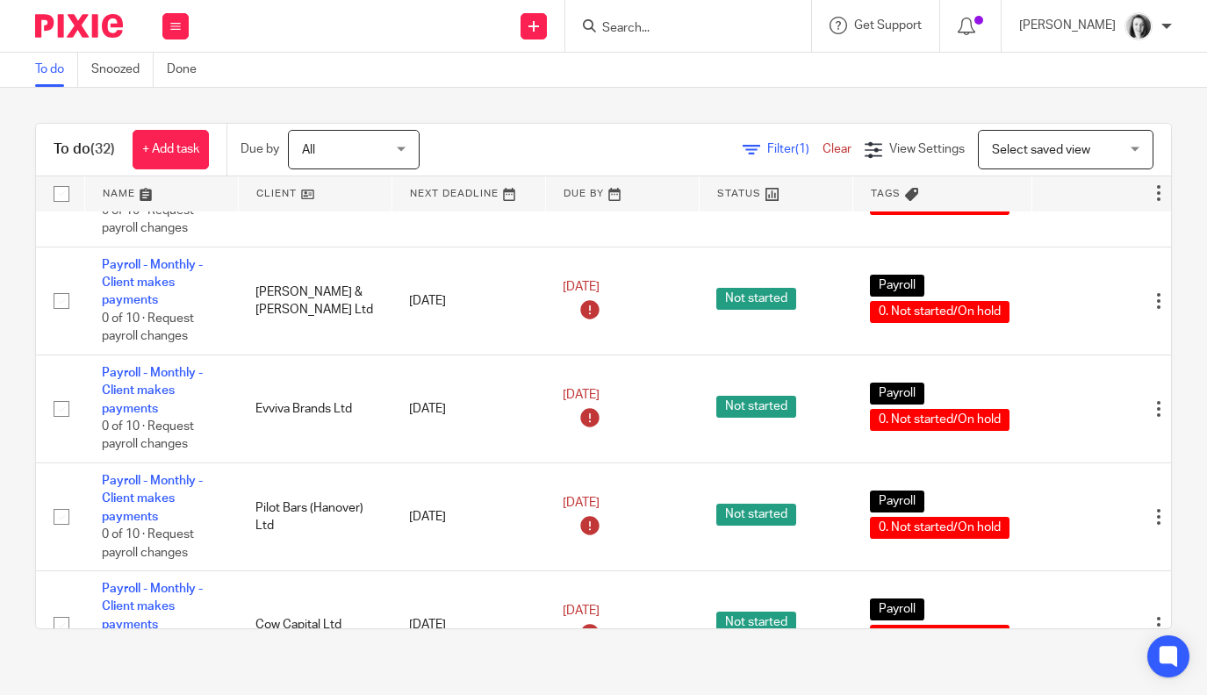
scroll to position [2090, 0]
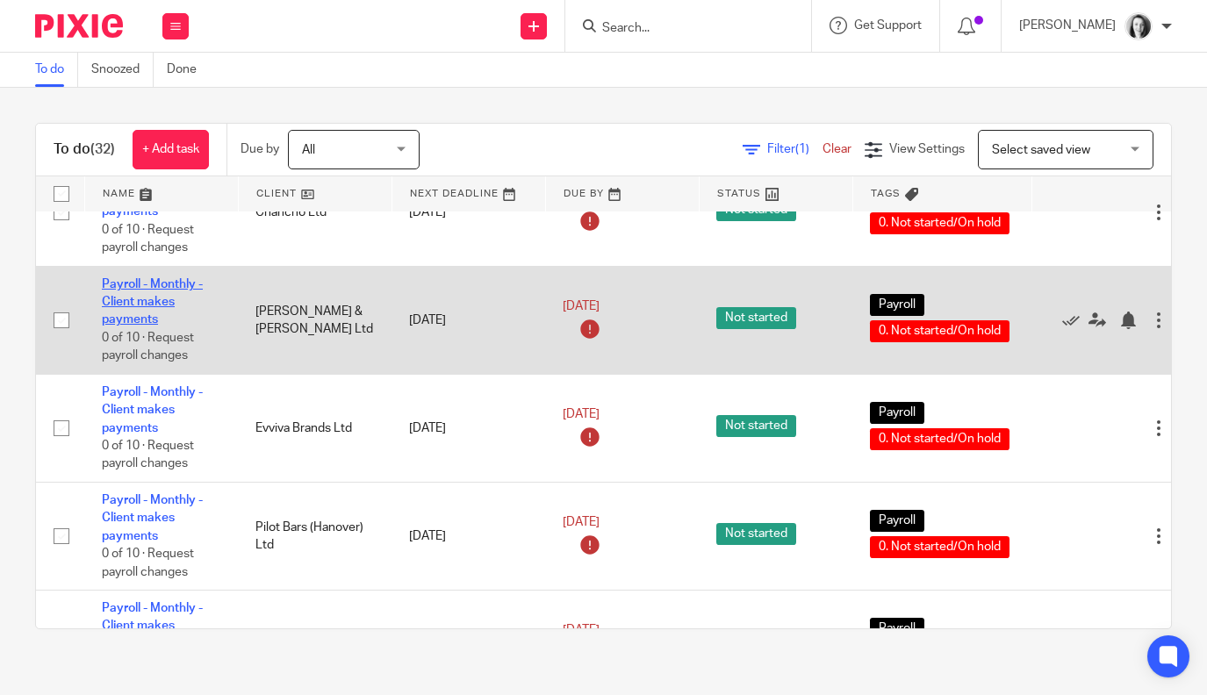
click at [133, 327] on link "Payroll - Monthly - Client makes payments" at bounding box center [152, 302] width 101 height 48
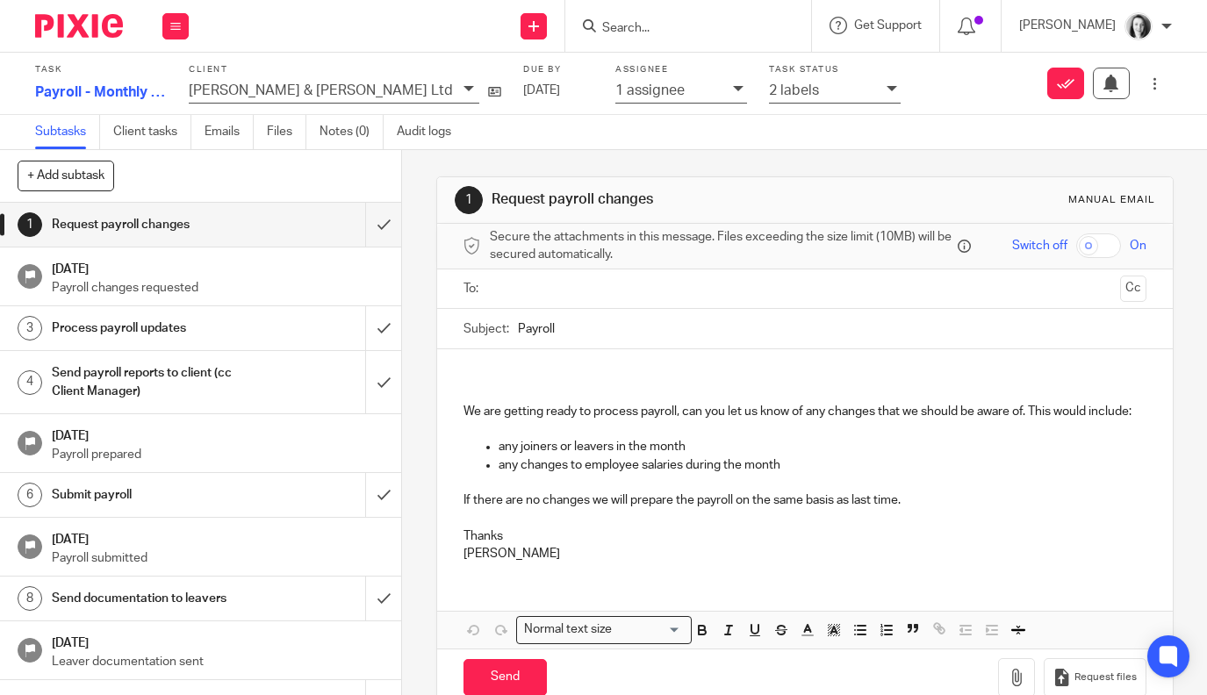
click at [769, 88] on div "2 labels" at bounding box center [835, 92] width 132 height 24
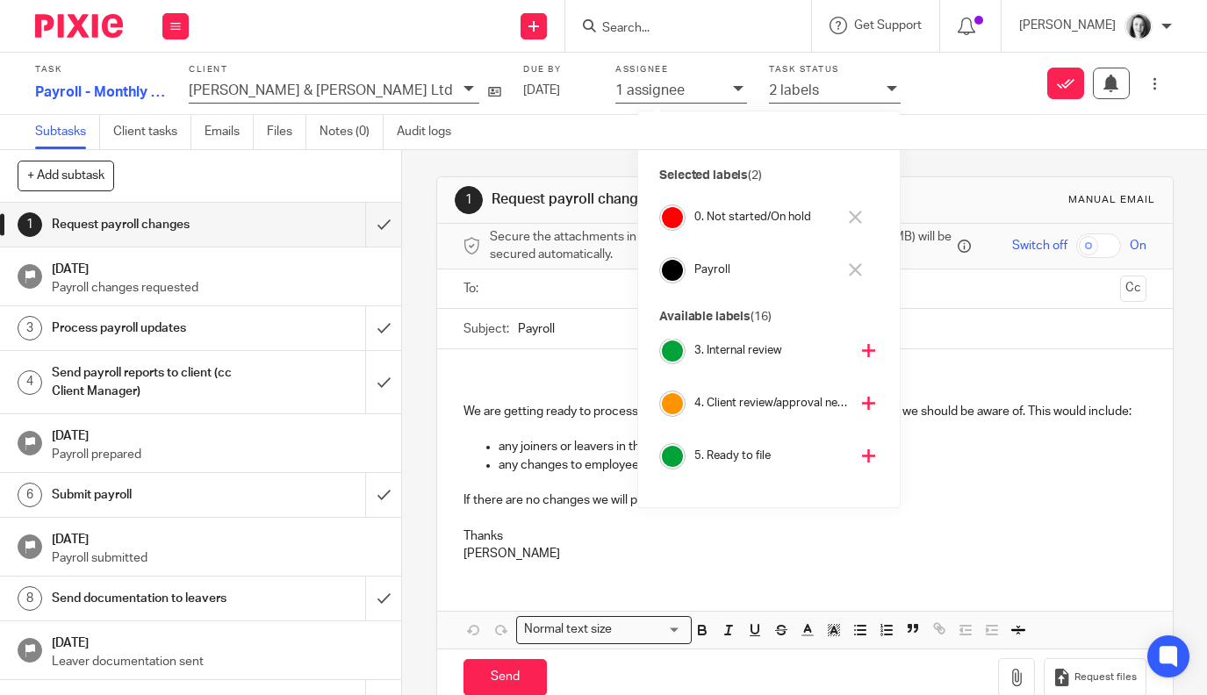
scroll to position [117, 0]
click at [862, 454] on icon at bounding box center [868, 452] width 13 height 13
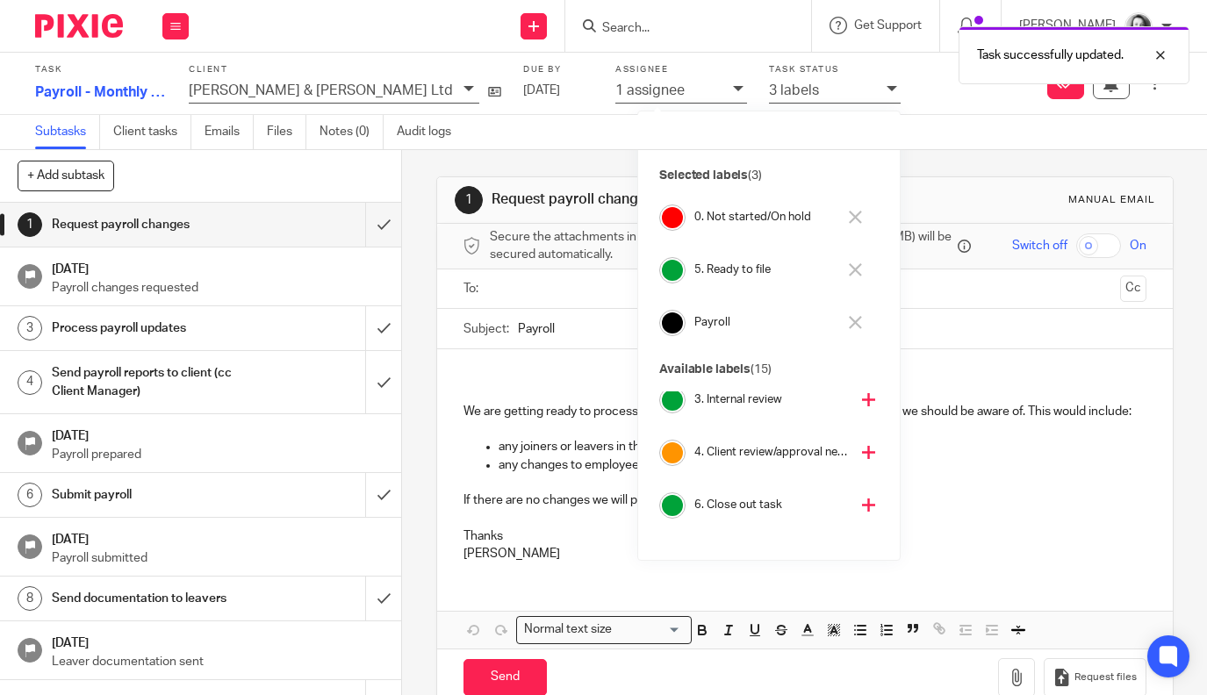
click at [845, 219] on button at bounding box center [855, 218] width 20 height 28
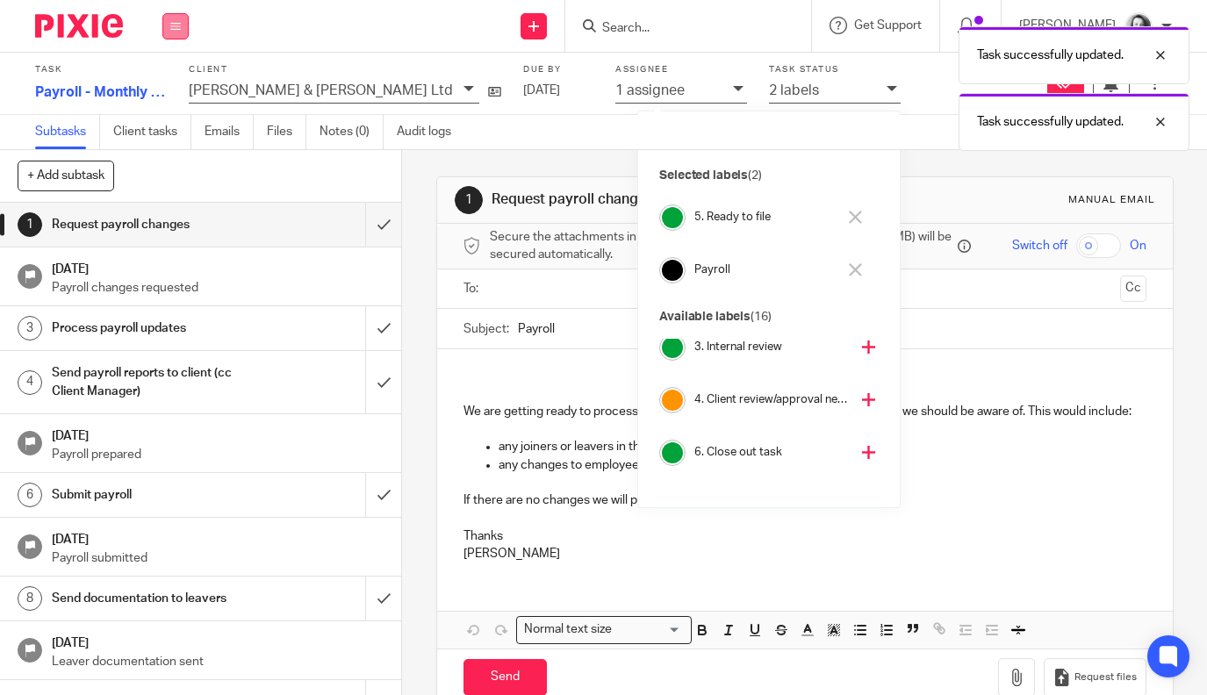
click at [165, 22] on button at bounding box center [175, 26] width 26 height 26
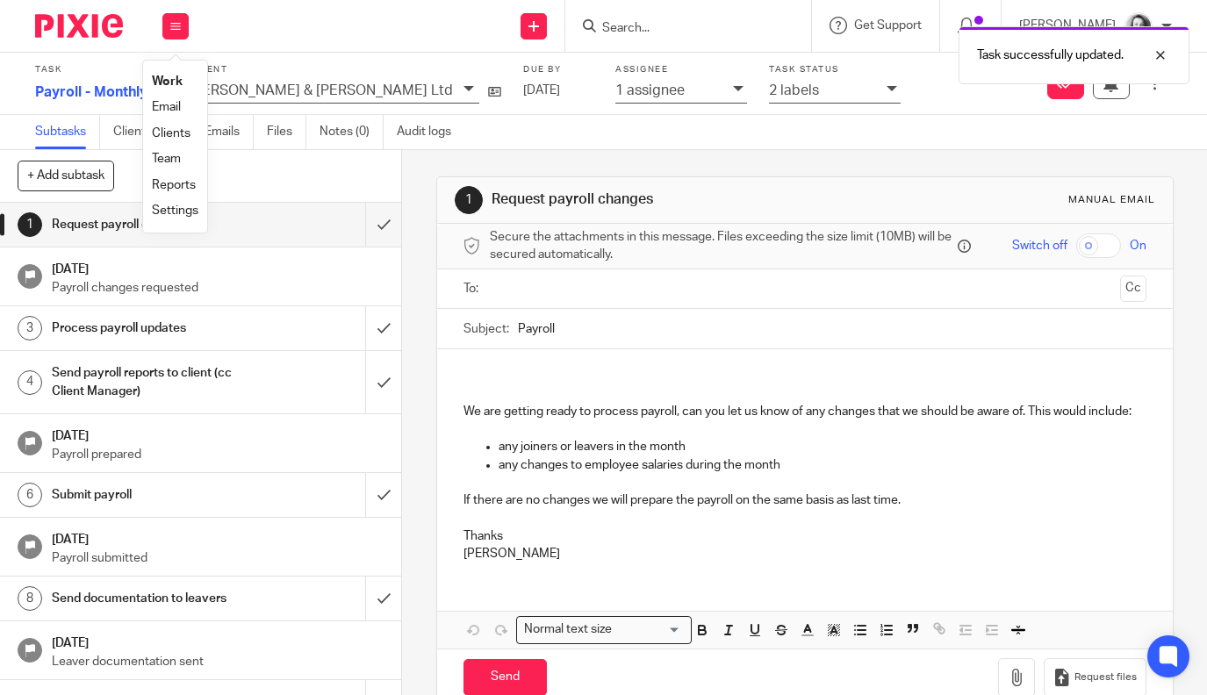
click at [171, 81] on link "Work" at bounding box center [167, 81] width 31 height 12
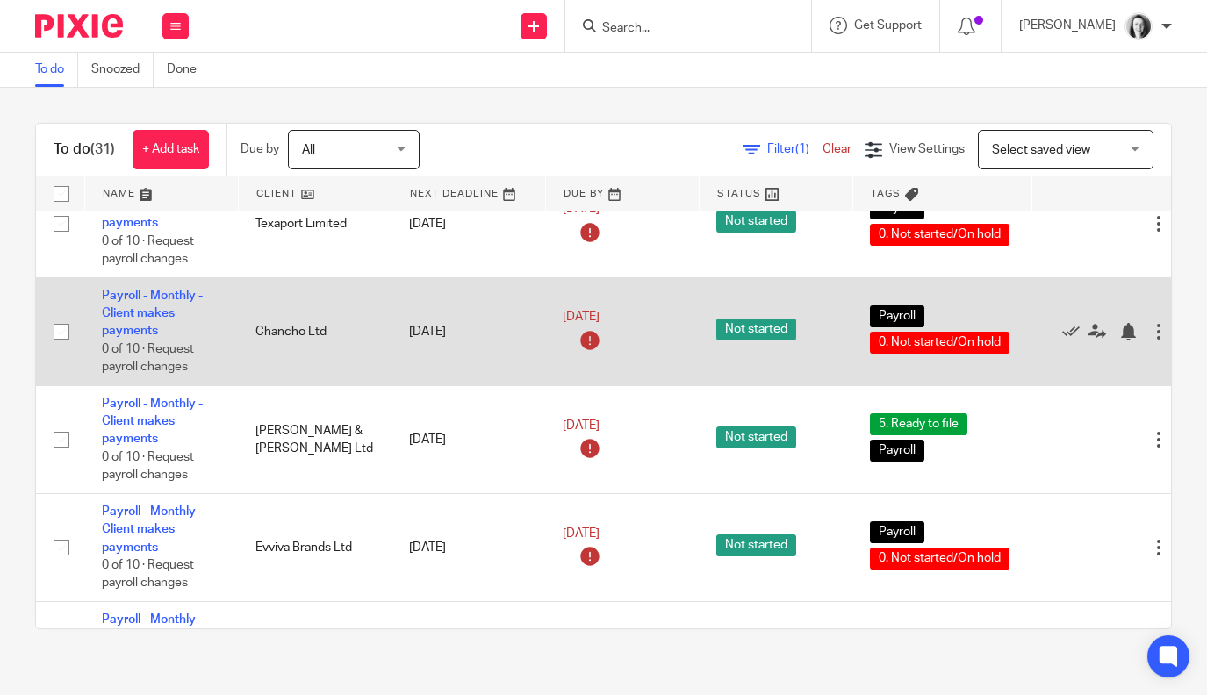
scroll to position [1967, 0]
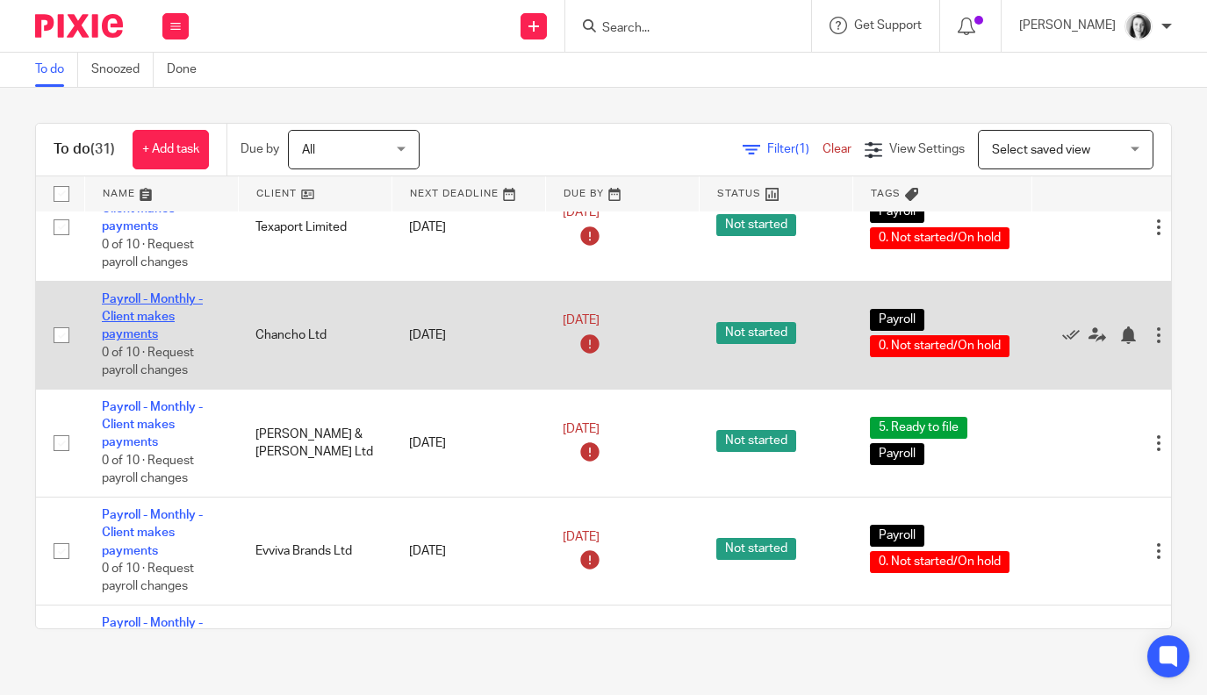
click at [138, 341] on link "Payroll - Monthly - Client makes payments" at bounding box center [152, 317] width 101 height 48
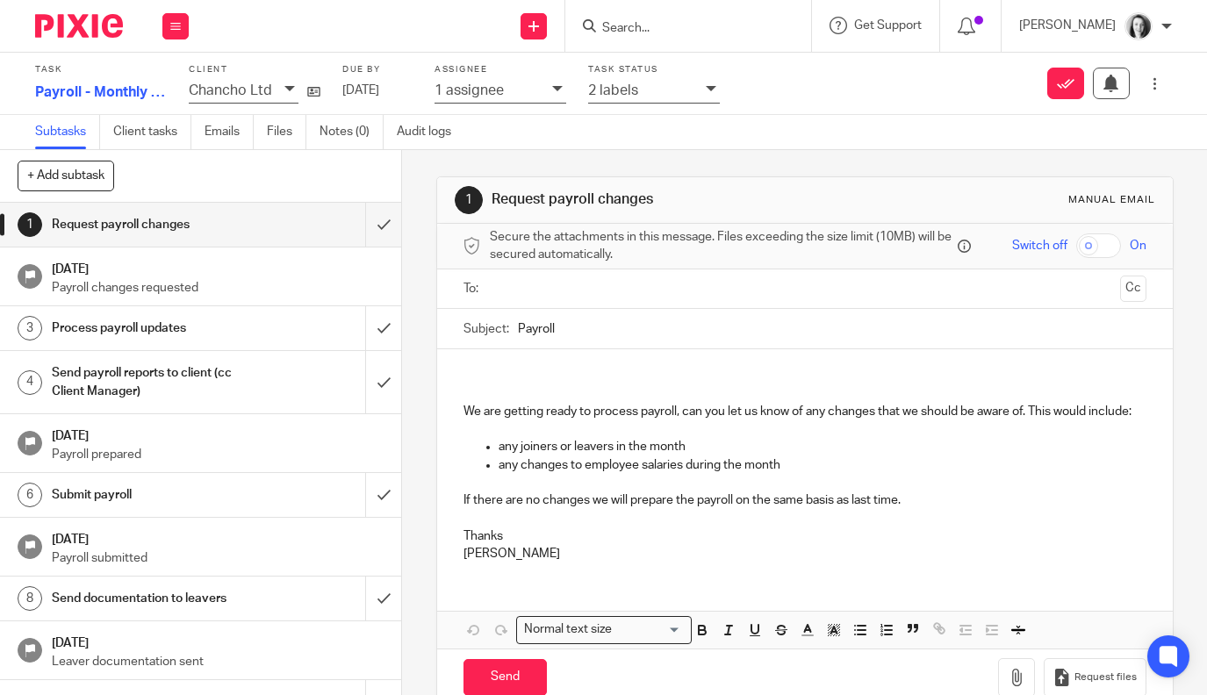
drag, startPoint x: 707, startPoint y: 85, endPoint x: 706, endPoint y: 100, distance: 14.9
click at [706, 85] on icon at bounding box center [711, 88] width 11 height 11
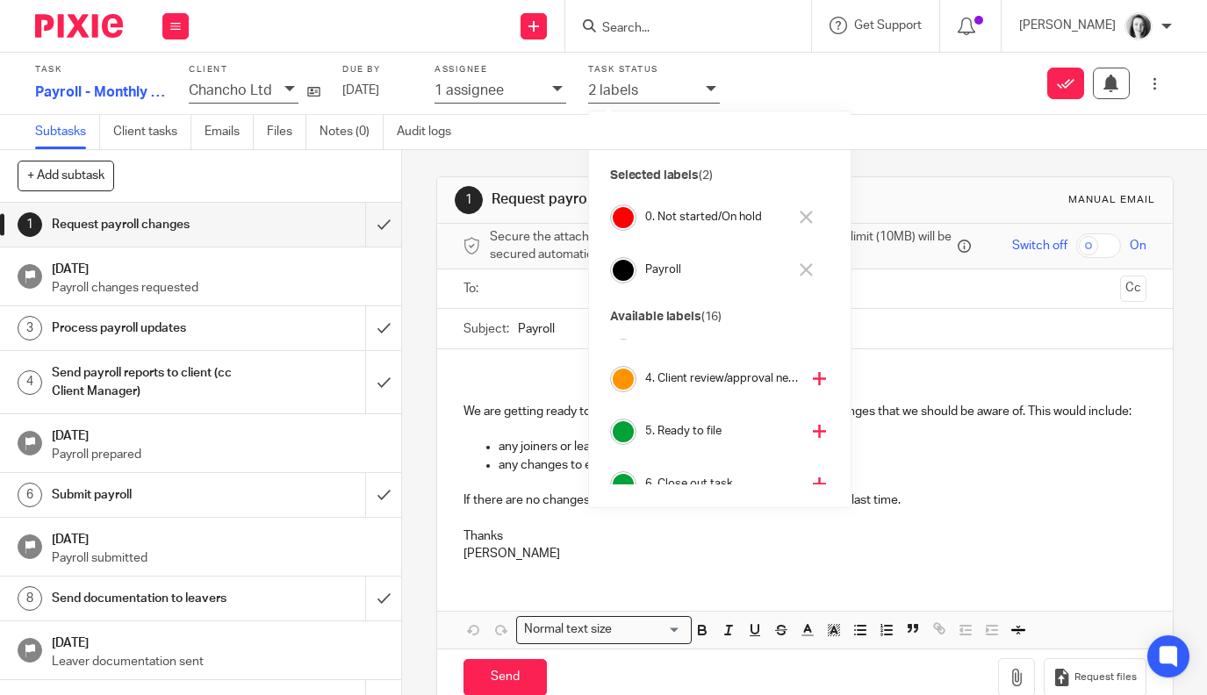
scroll to position [194, 0]
click at [813, 375] on icon at bounding box center [819, 375] width 13 height 13
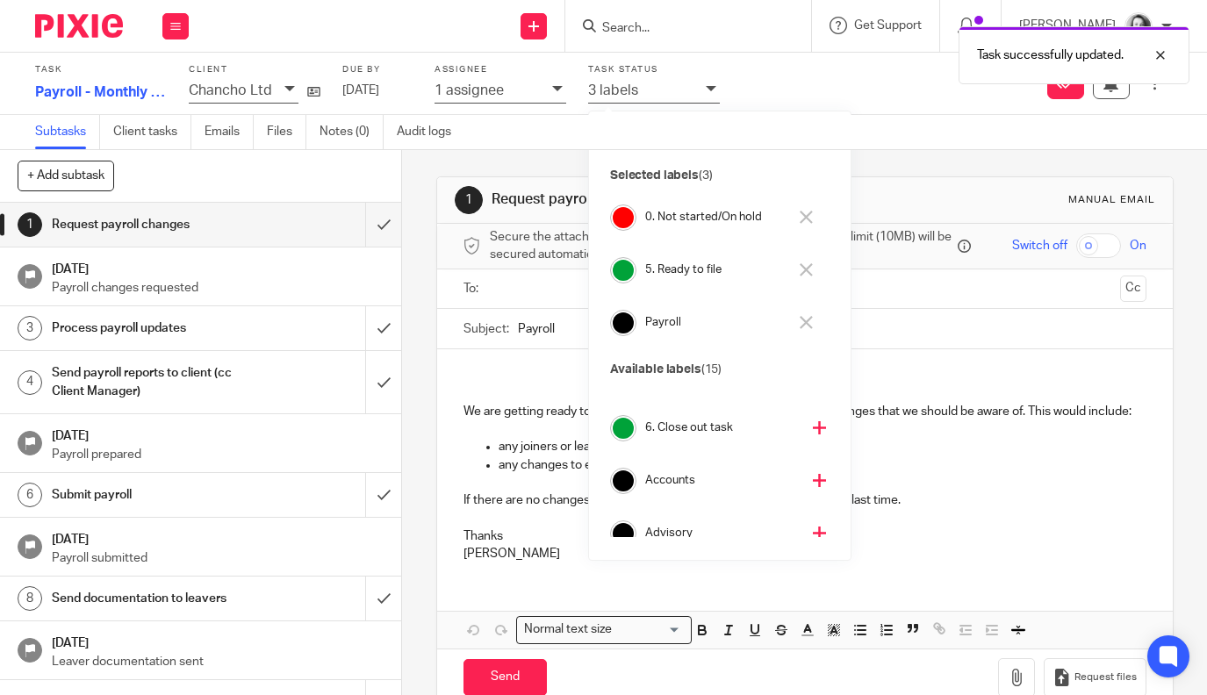
click at [806, 219] on icon at bounding box center [806, 217] width 13 height 13
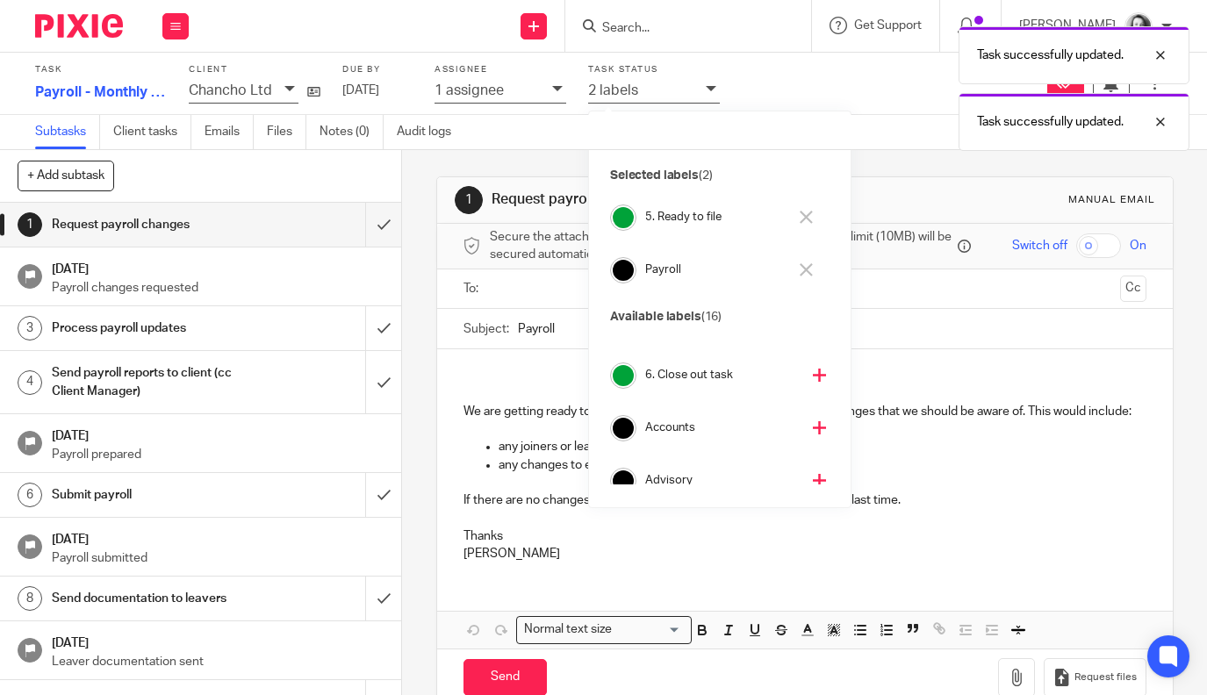
drag, startPoint x: 169, startPoint y: 31, endPoint x: 175, endPoint y: 42, distance: 12.6
click at [169, 31] on button at bounding box center [175, 26] width 26 height 26
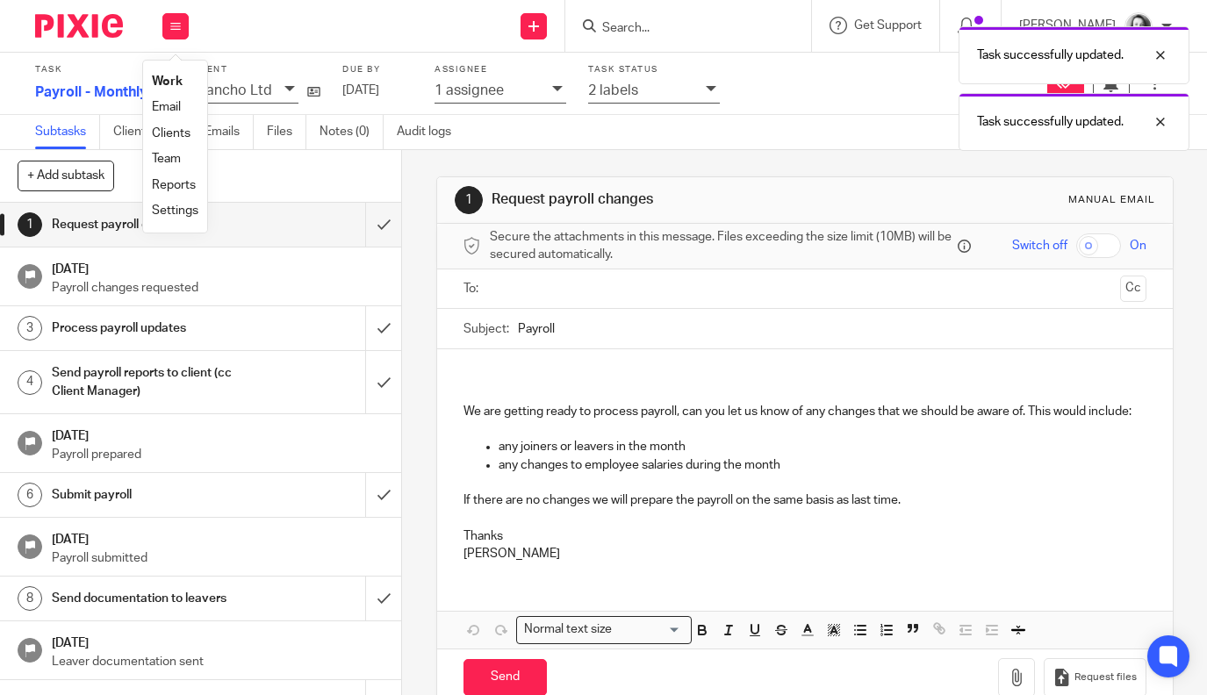
click at [176, 78] on link "Work" at bounding box center [167, 81] width 31 height 12
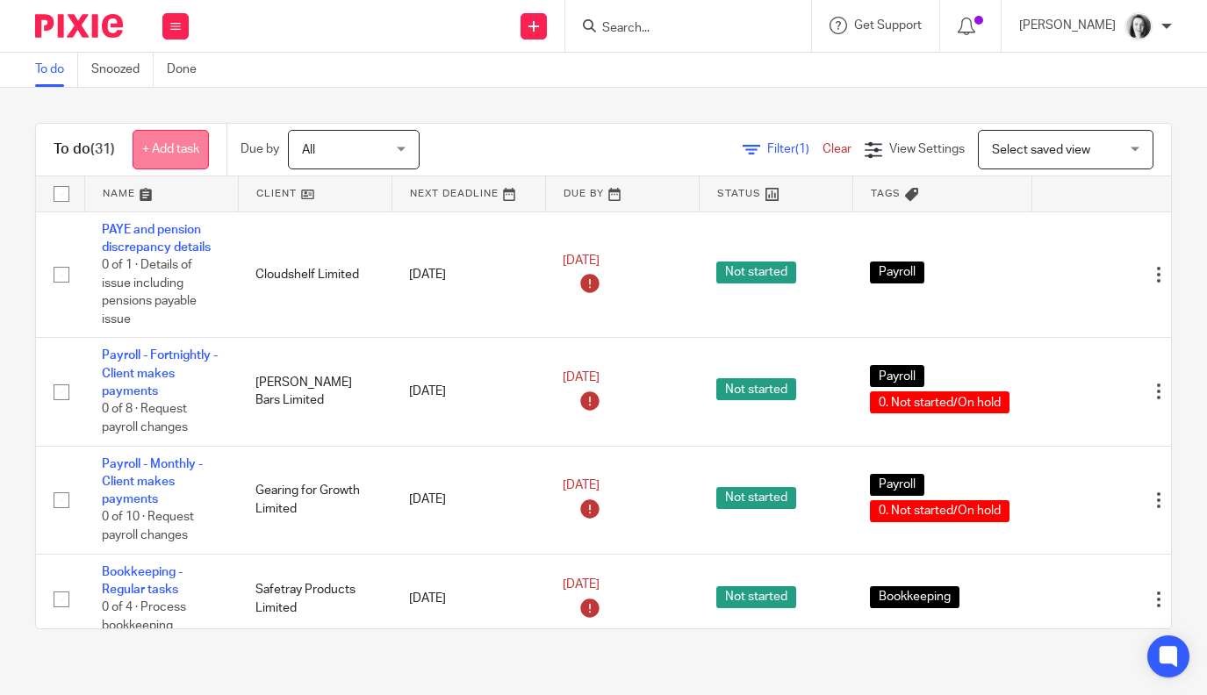
click at [174, 150] on link "+ Add task" at bounding box center [171, 149] width 76 height 39
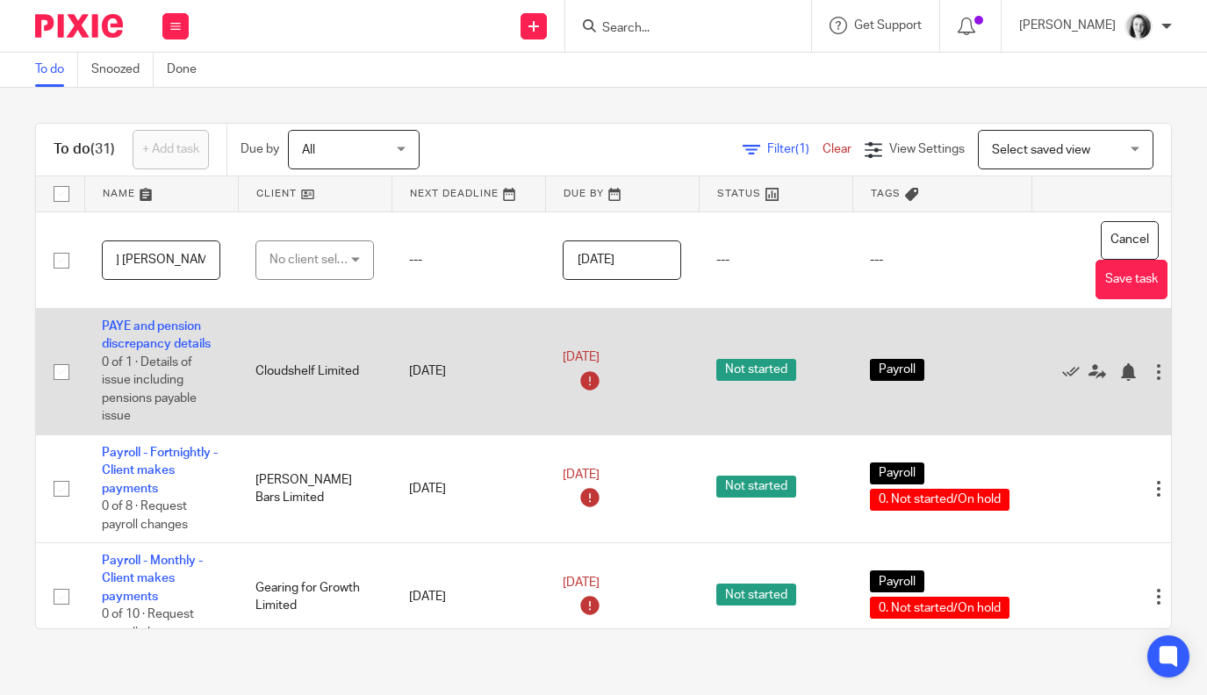
scroll to position [0, 98]
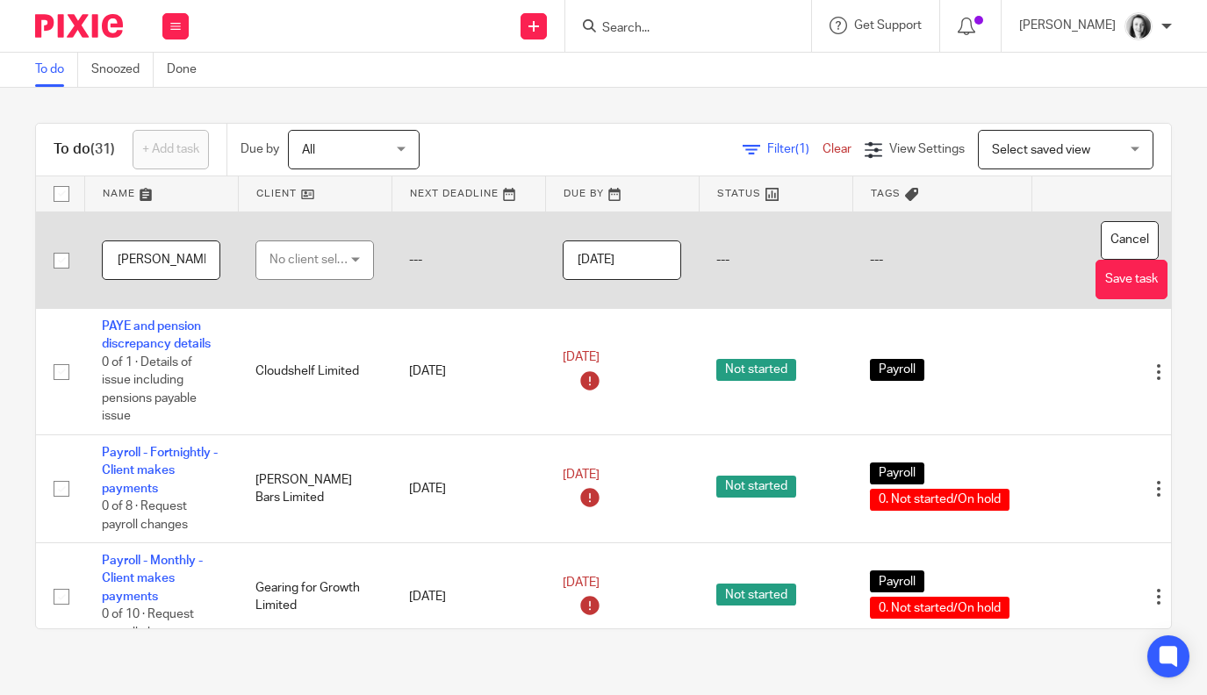
type input "Jones Whyte - Pension enrolment"
click at [354, 257] on div "No client selected" at bounding box center [314, 259] width 118 height 39
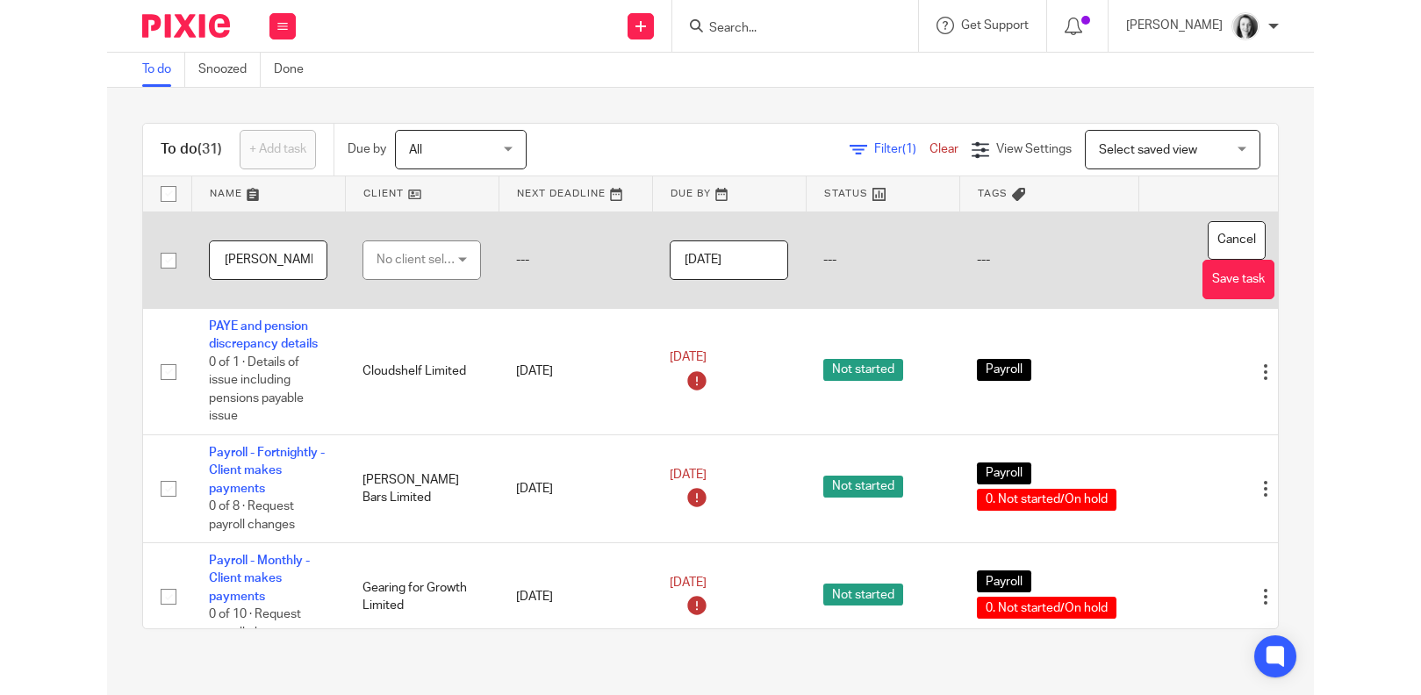
scroll to position [0, 0]
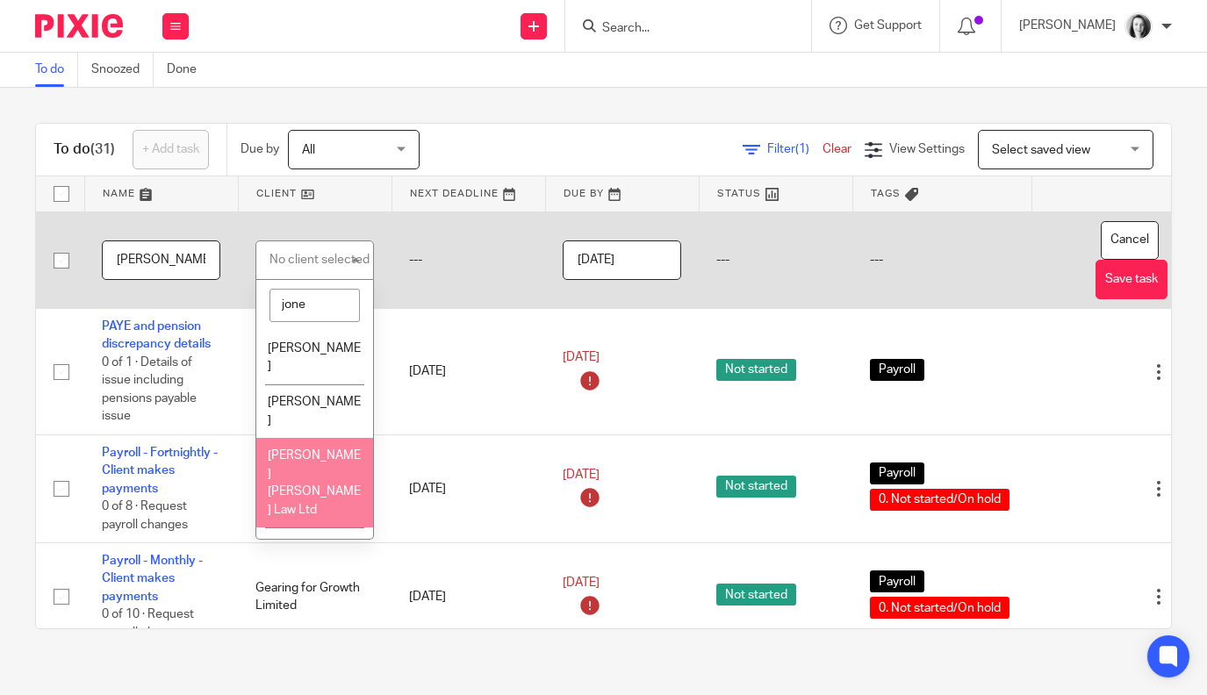
type input "jone"
click at [313, 449] on span "[PERSON_NAME] [PERSON_NAME] Law Ltd" at bounding box center [314, 482] width 93 height 67
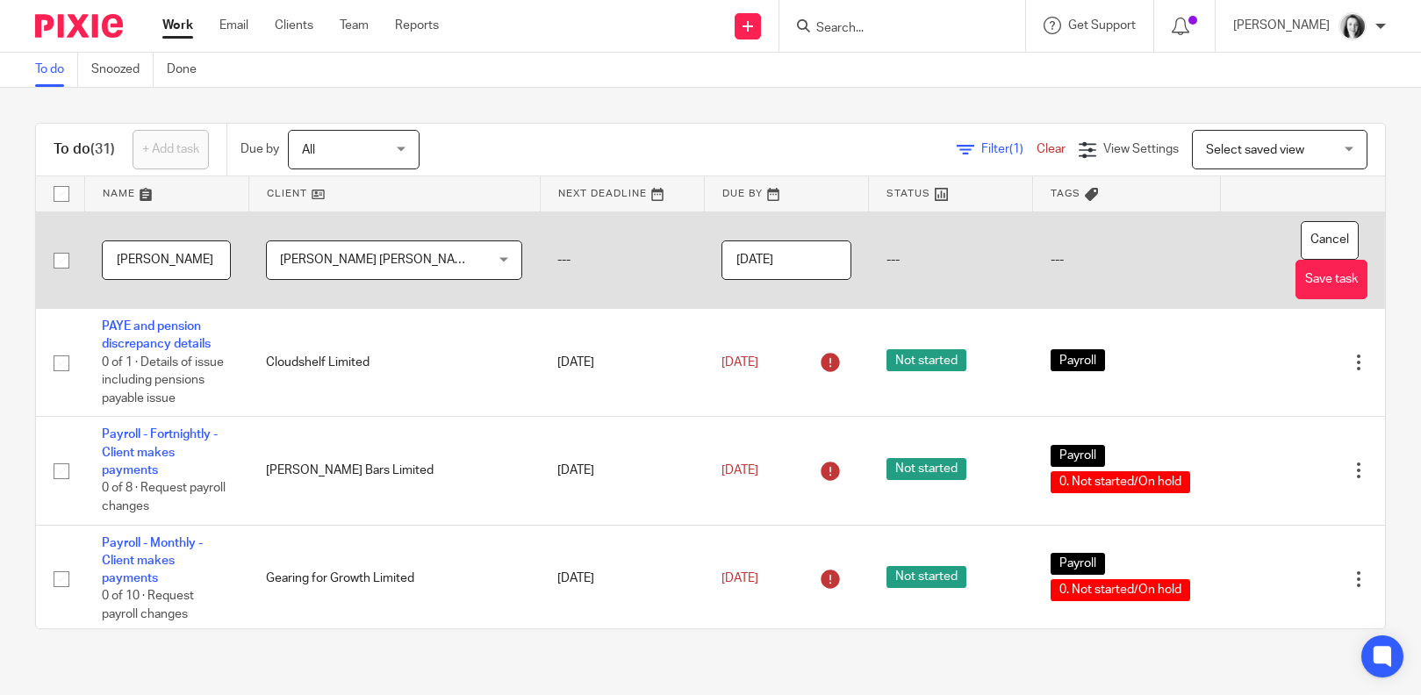
click at [199, 260] on input "Jones Whyte - Pension enrolment" at bounding box center [166, 259] width 129 height 39
type input "[PERSON_NAME] [PERSON_NAME] - [PERSON_NAME] Pension enrolment"
click at [540, 263] on td "---" at bounding box center [622, 260] width 164 height 97
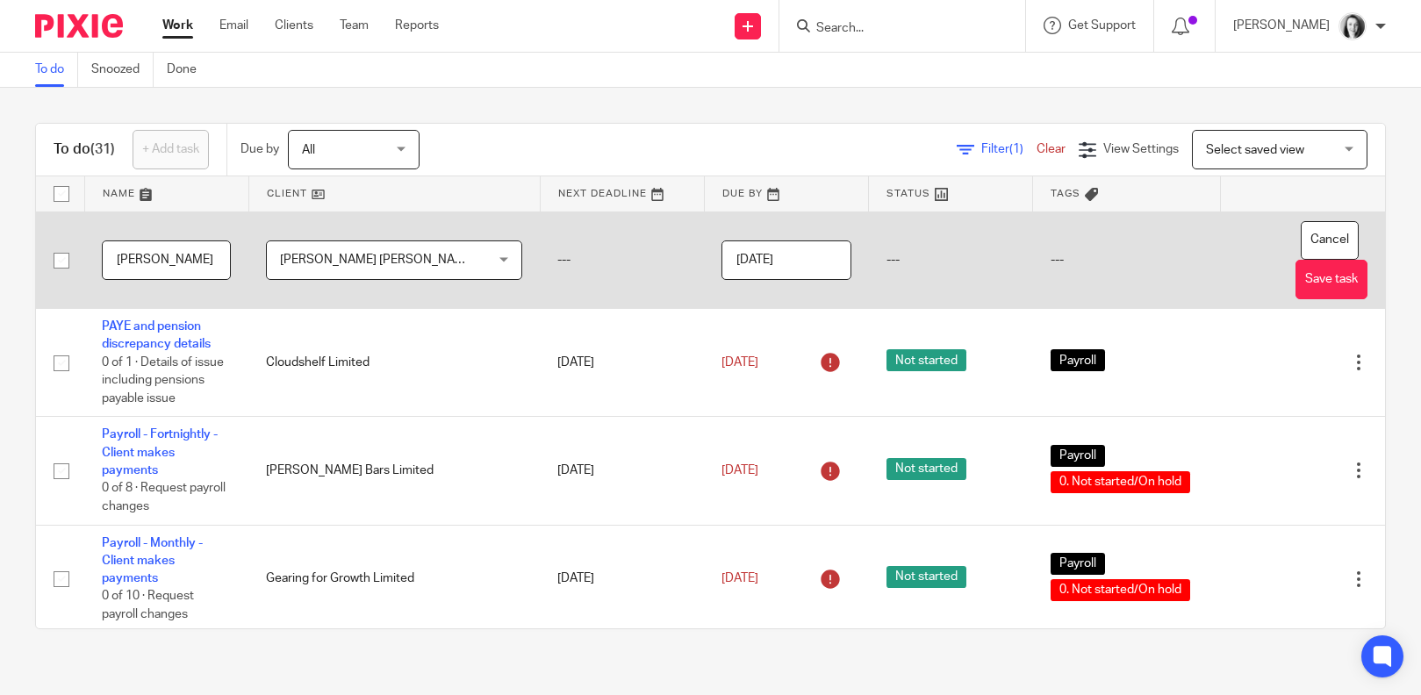
click at [721, 264] on input "[DATE]" at bounding box center [785, 259] width 129 height 39
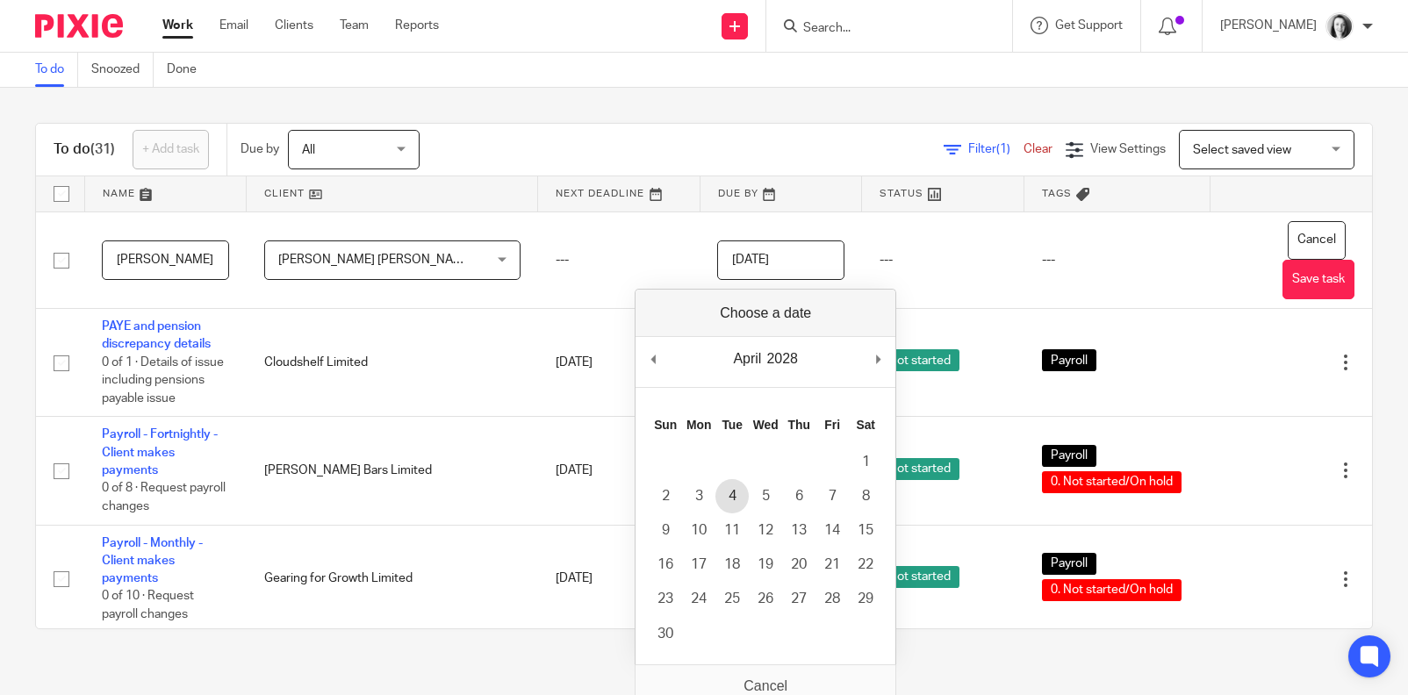
type input "2028-04-04"
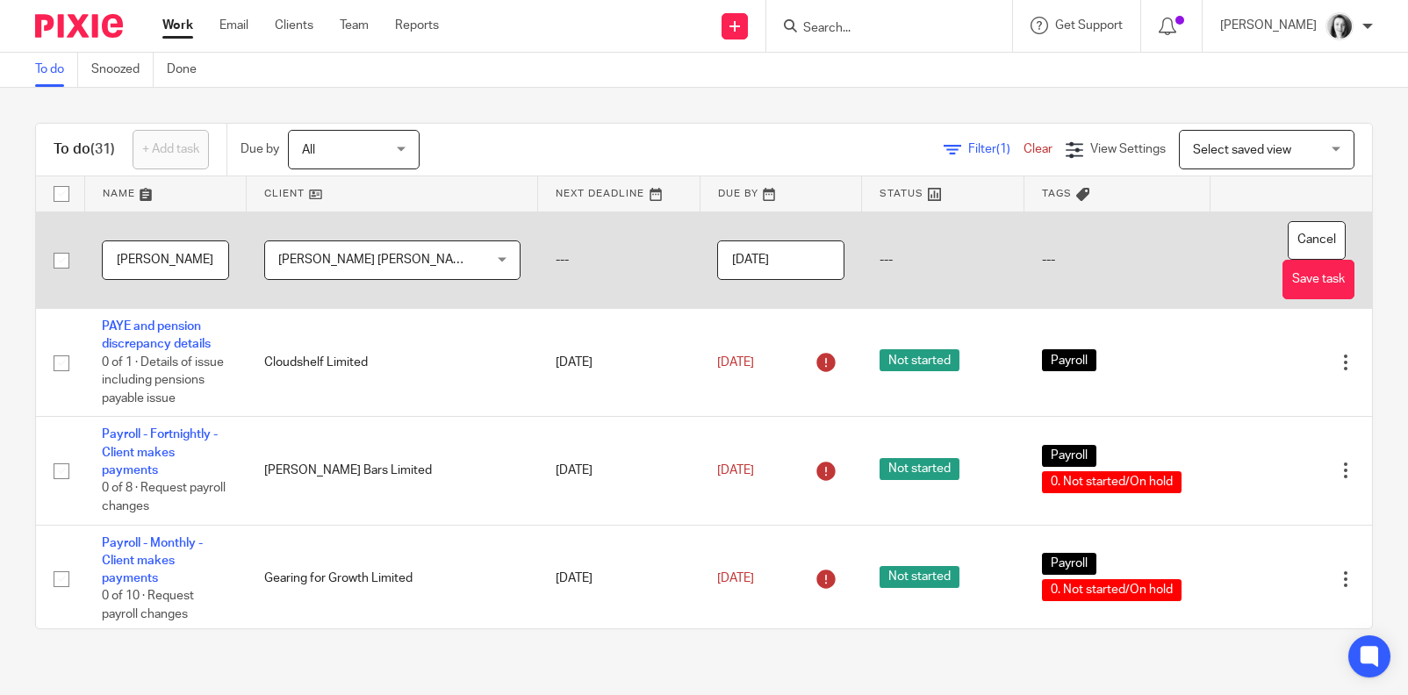
click at [735, 272] on input "2028-04-04" at bounding box center [780, 259] width 127 height 39
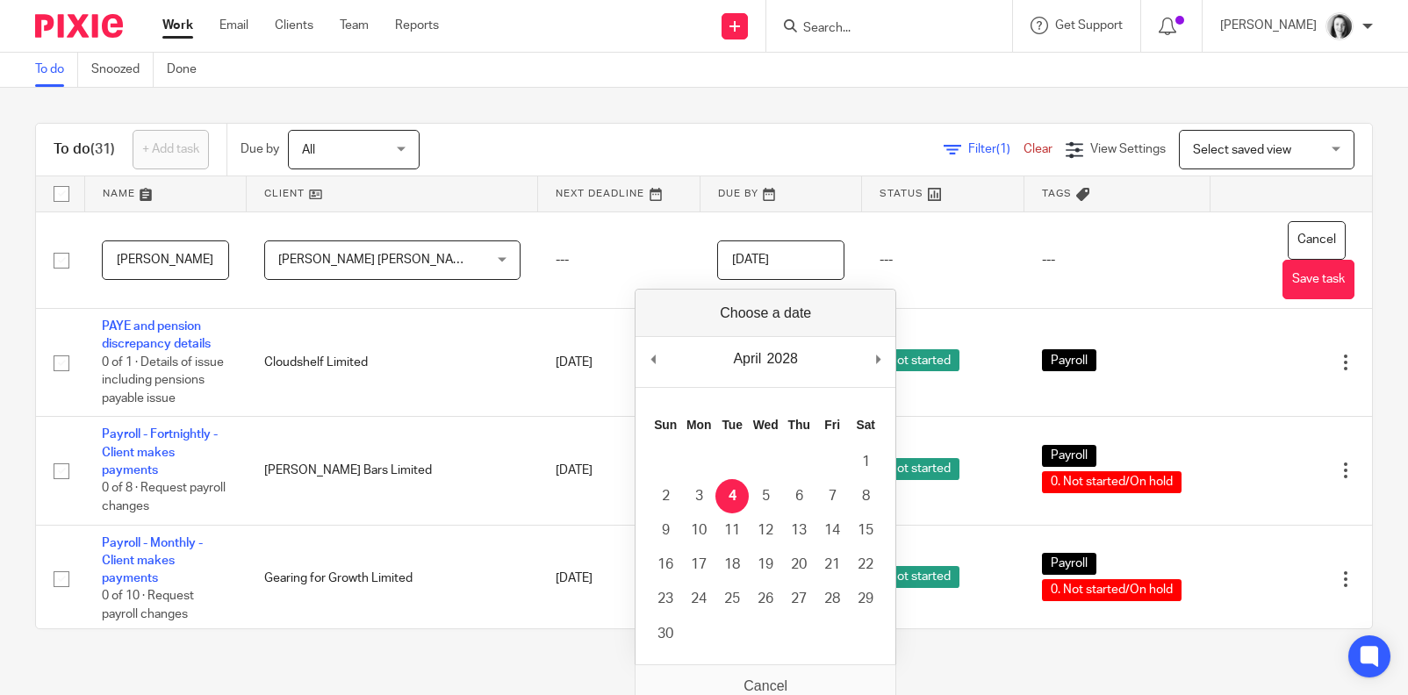
click at [756, 133] on div "Filter (1) Clear View Settings View Settings (1) Filters Clear Save Manage save…" at bounding box center [911, 149] width 922 height 39
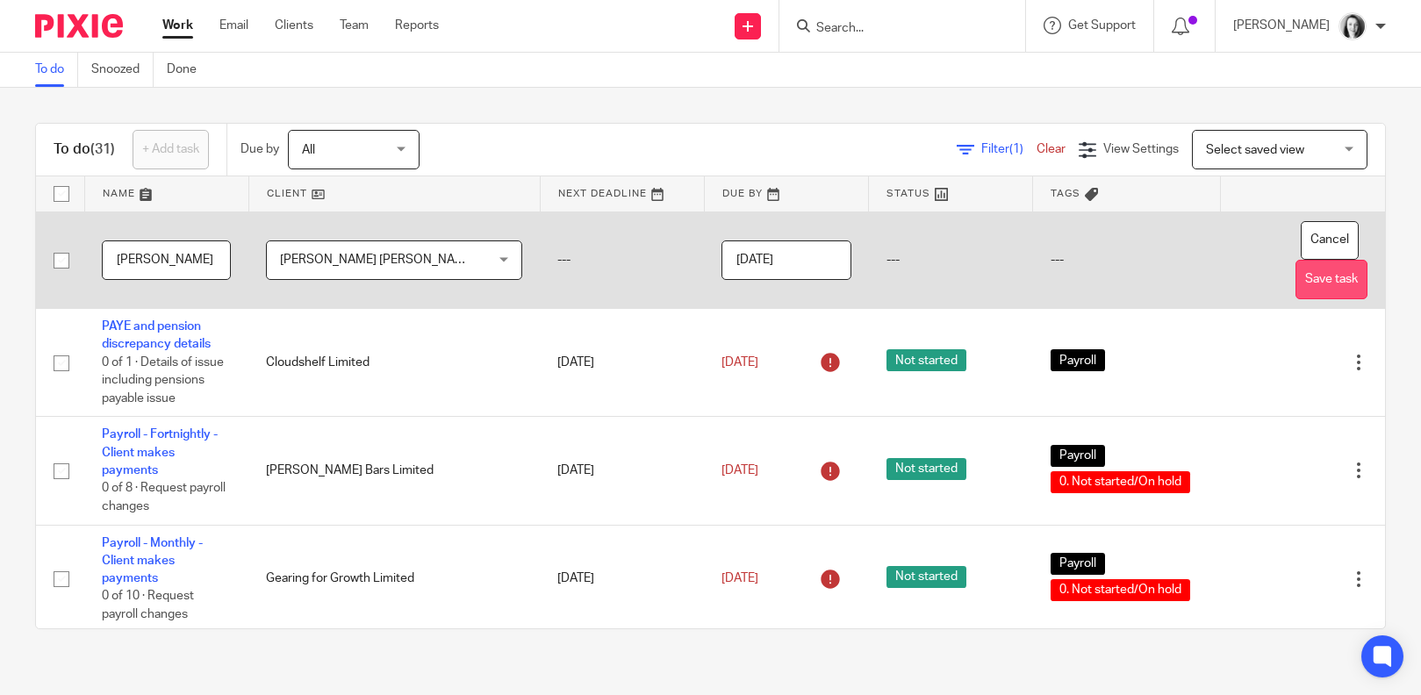
click at [1206, 280] on button "Save task" at bounding box center [1331, 279] width 72 height 39
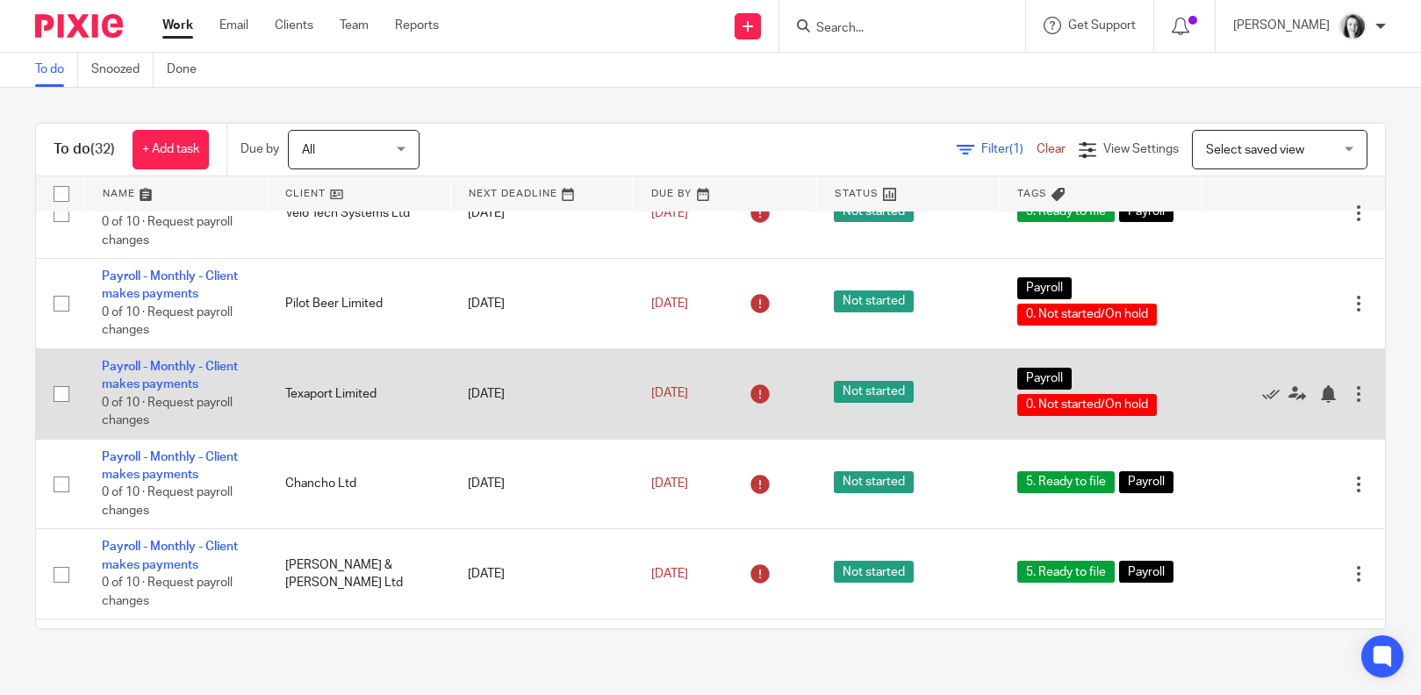
scroll to position [2452, 0]
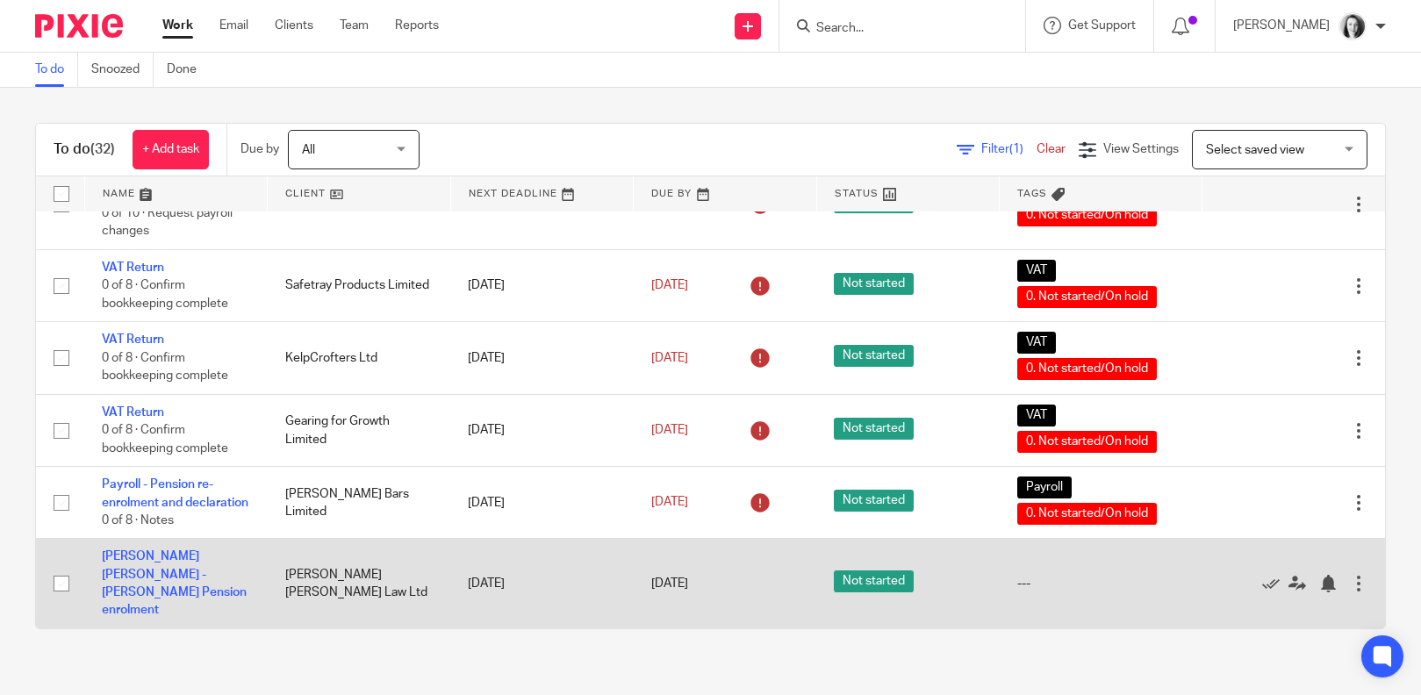
click at [1350, 592] on div at bounding box center [1359, 584] width 18 height 18
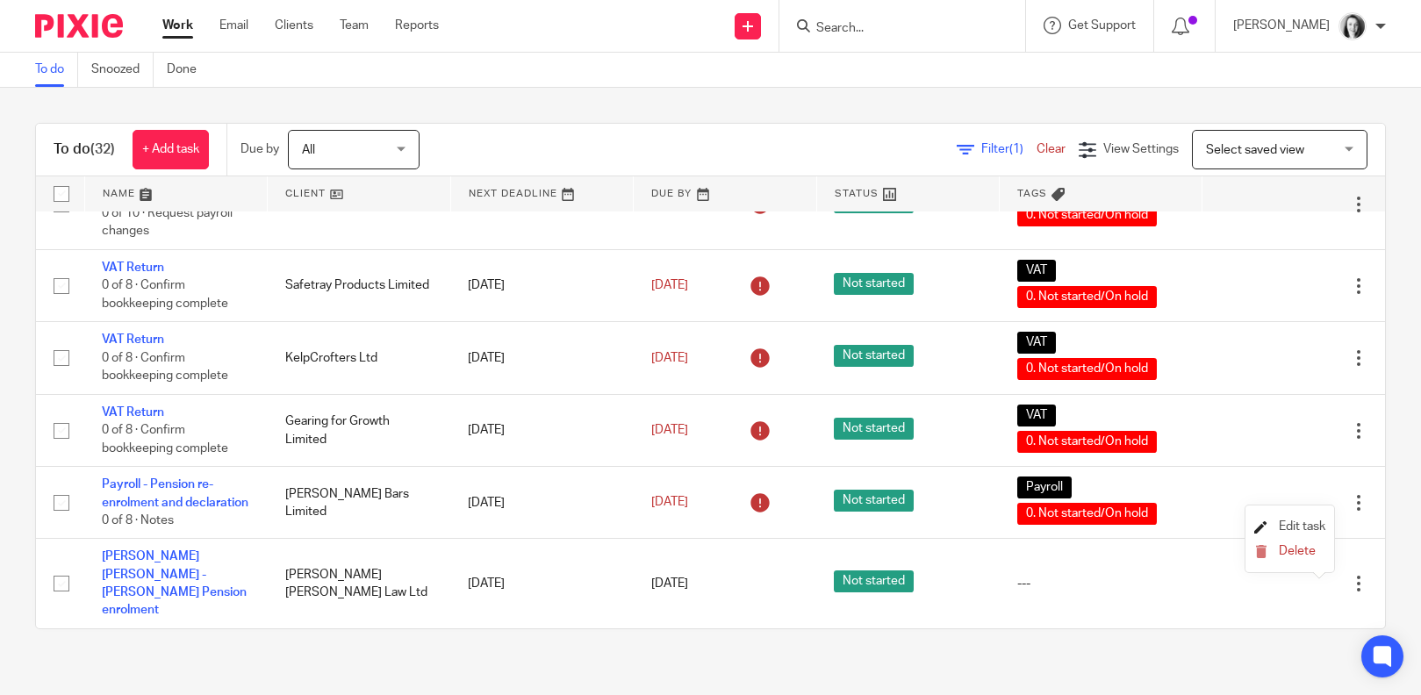
click at [1300, 527] on span "Edit task" at bounding box center [1302, 526] width 47 height 12
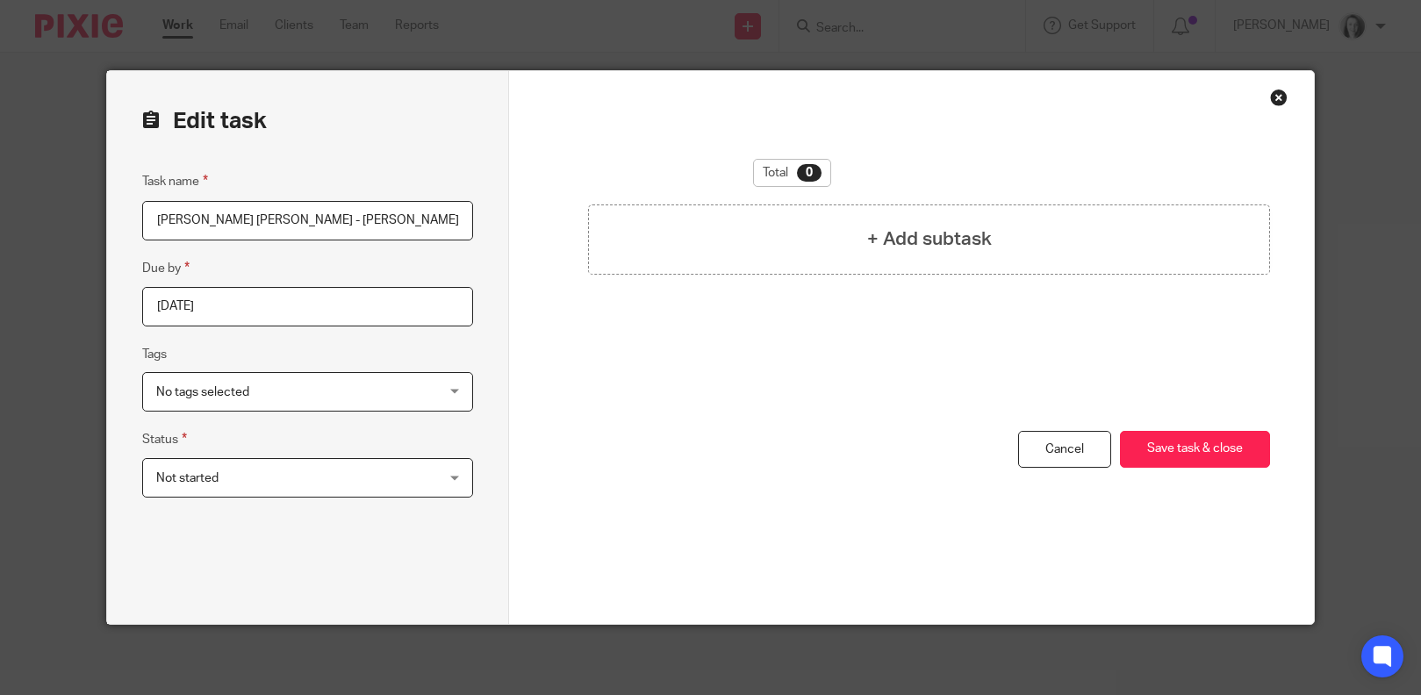
click at [453, 392] on div "No tags selected" at bounding box center [307, 391] width 331 height 39
click at [470, 346] on div "Edit task Task name [PERSON_NAME] [PERSON_NAME] - [PERSON_NAME] Pension enrolme…" at bounding box center [308, 347] width 402 height 553
click at [650, 225] on div "+ Add subtask" at bounding box center [928, 240] width 681 height 70
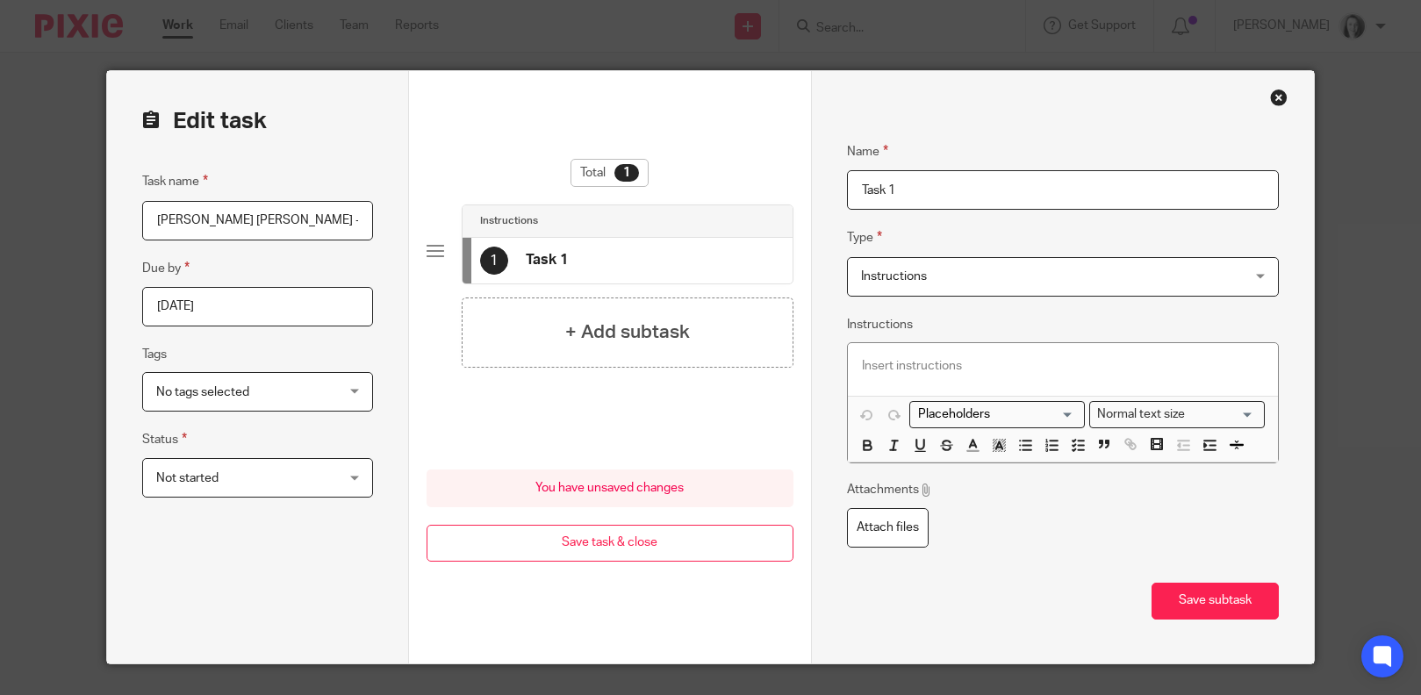
click at [905, 353] on div at bounding box center [1063, 369] width 430 height 53
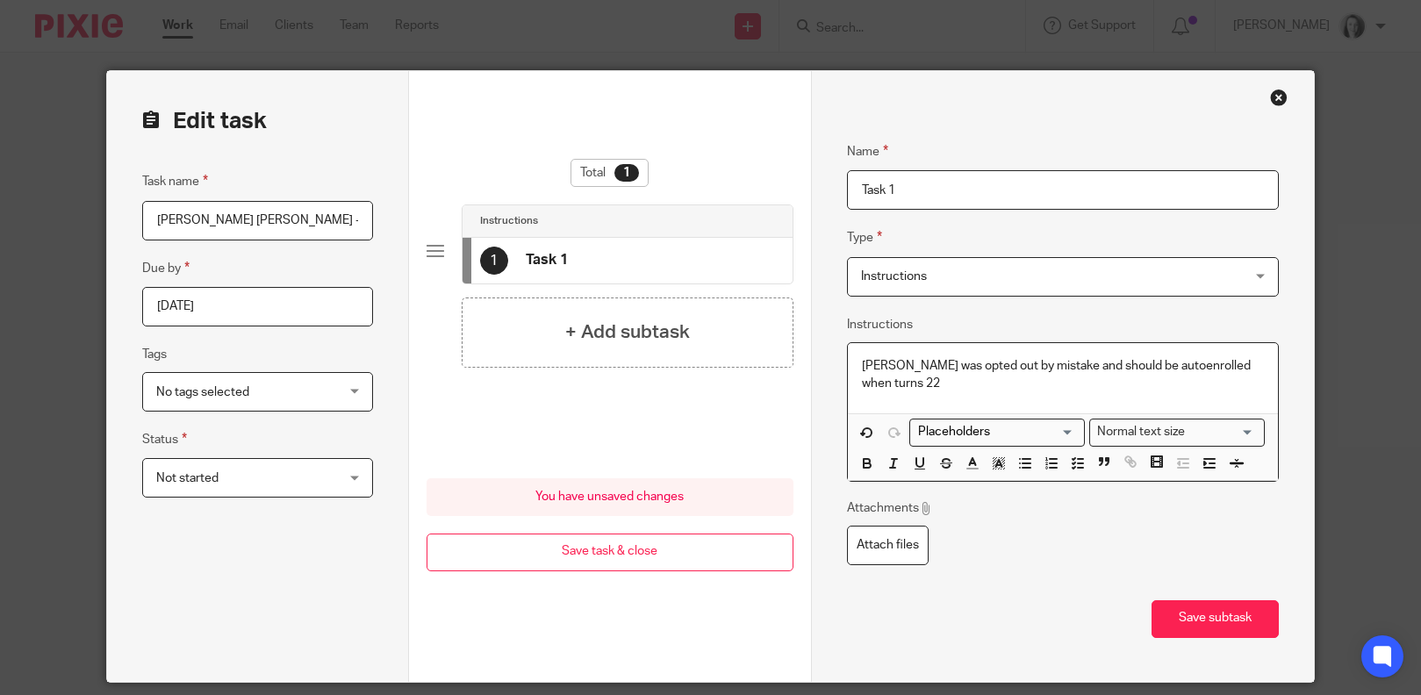
click at [1139, 370] on p "[PERSON_NAME] was opted out by mistake and should be autoenrolled when turns 22" at bounding box center [1063, 375] width 402 height 36
click at [918, 391] on p "[PERSON_NAME] was opted out by mistake and should be auto enrolled when turns 22" at bounding box center [1063, 375] width 402 height 36
click at [1053, 386] on p "[PERSON_NAME] was opted out by mistake and should be auto enrolled when turns 2…" at bounding box center [1063, 375] width 402 height 36
click at [1099, 385] on p "Jamie was opted out by mistake and should be auto enrolled when turns 22, which…" at bounding box center [1063, 375] width 402 height 36
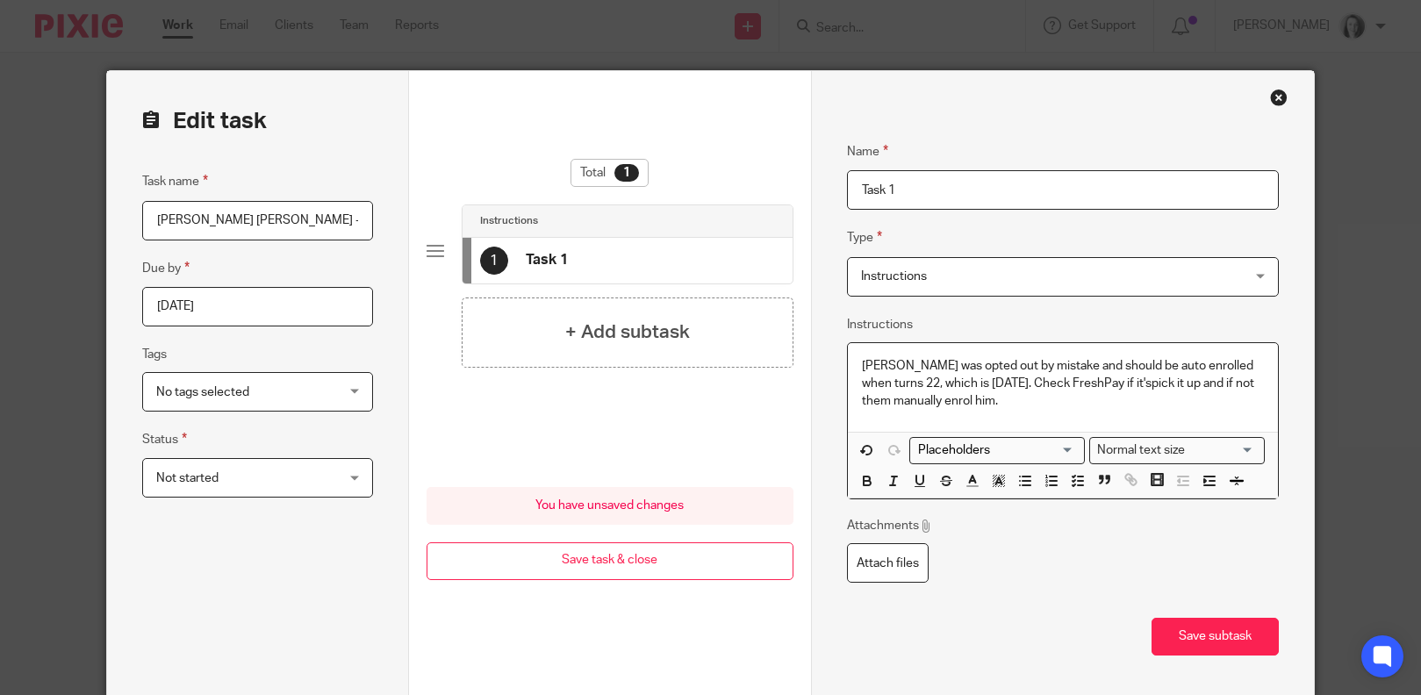
click at [1109, 387] on p "Jamie was opted out by mistake and should be auto enrolled when turns 22, which…" at bounding box center [1063, 384] width 402 height 54
click at [1107, 385] on p "Jamie was opted out by mistake and should be auto enrolled when turns 22, which…" at bounding box center [1063, 384] width 402 height 54
click at [1087, 410] on p "Jamie was opted out by mistake and should be auto enrolled when turns 22, which…" at bounding box center [1063, 384] width 402 height 54
click at [1238, 383] on p "Jamie was opted out by mistake and should be auto enrolled when turns 22, which…" at bounding box center [1063, 384] width 402 height 54
click at [1216, 640] on button "Save subtask" at bounding box center [1215, 637] width 127 height 38
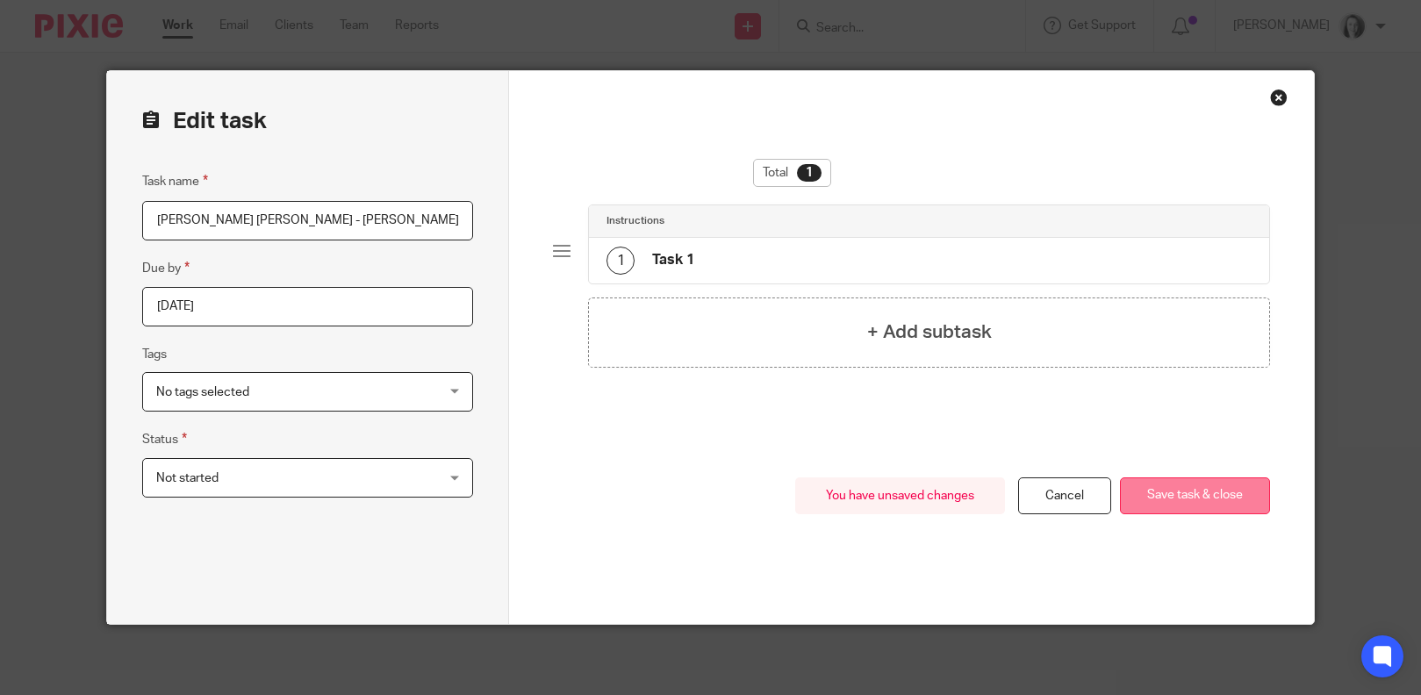
click at [1162, 499] on button "Save task & close" at bounding box center [1195, 496] width 150 height 38
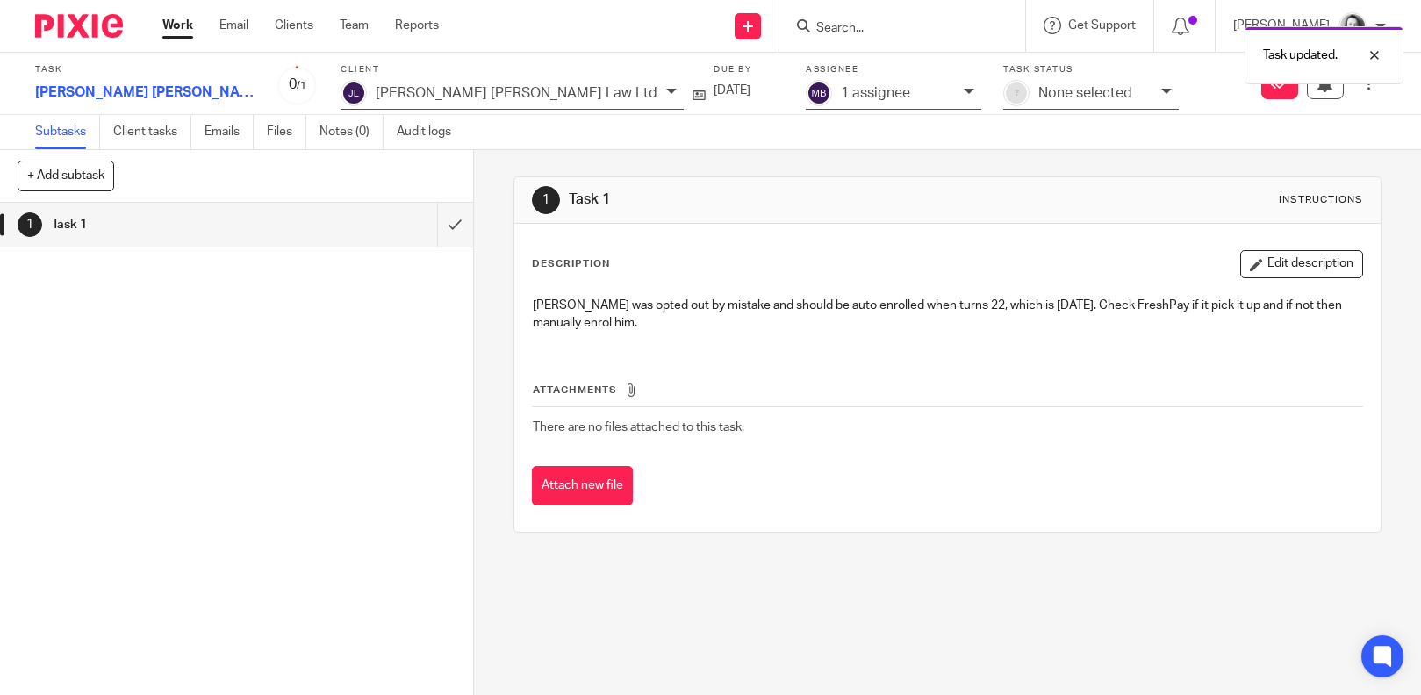
click at [171, 28] on link "Work" at bounding box center [177, 26] width 31 height 18
